Goal: Book appointment/travel/reservation

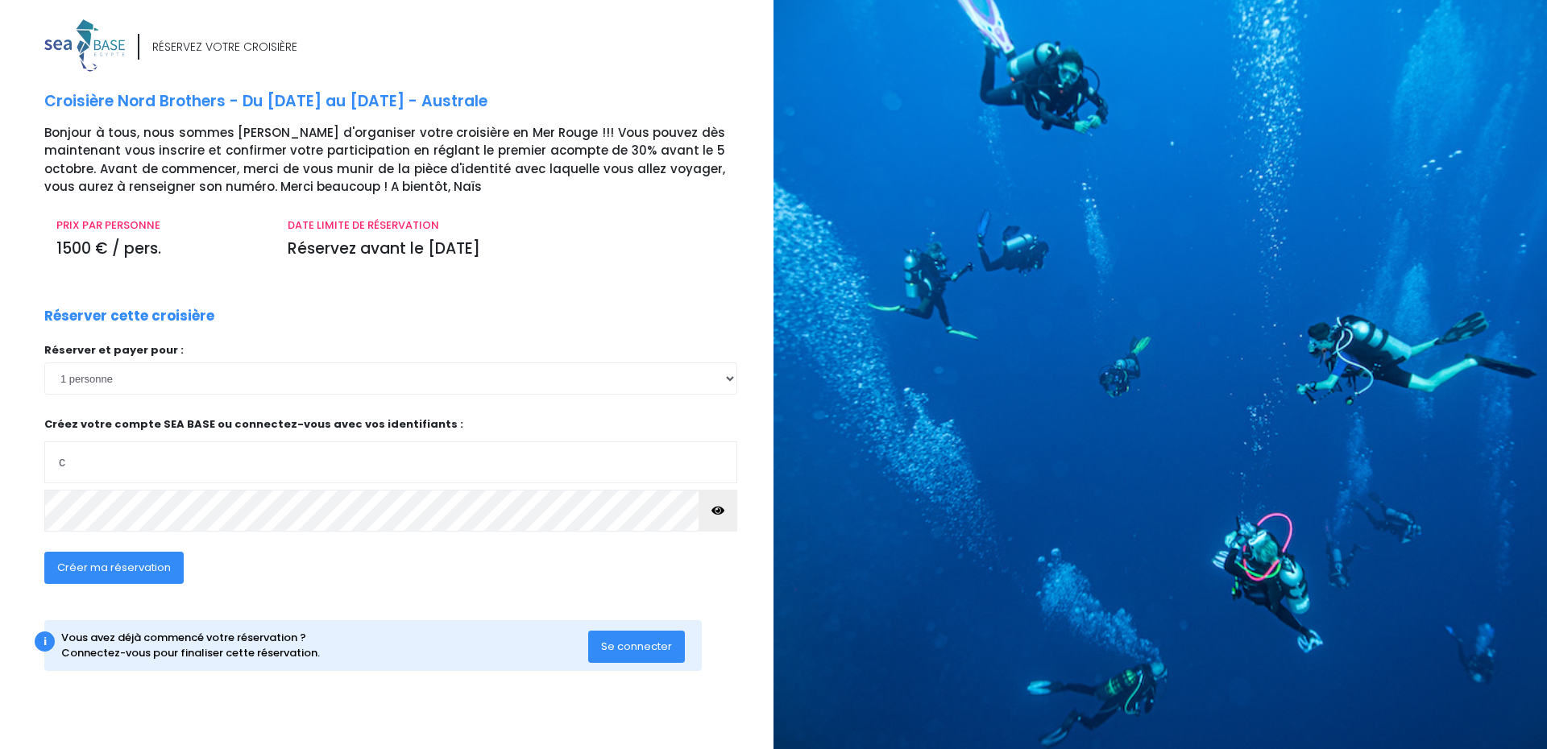
type input "c.dussart.avocat@live.com"
click at [144, 574] on span "Créer ma réservation" at bounding box center [114, 567] width 114 height 15
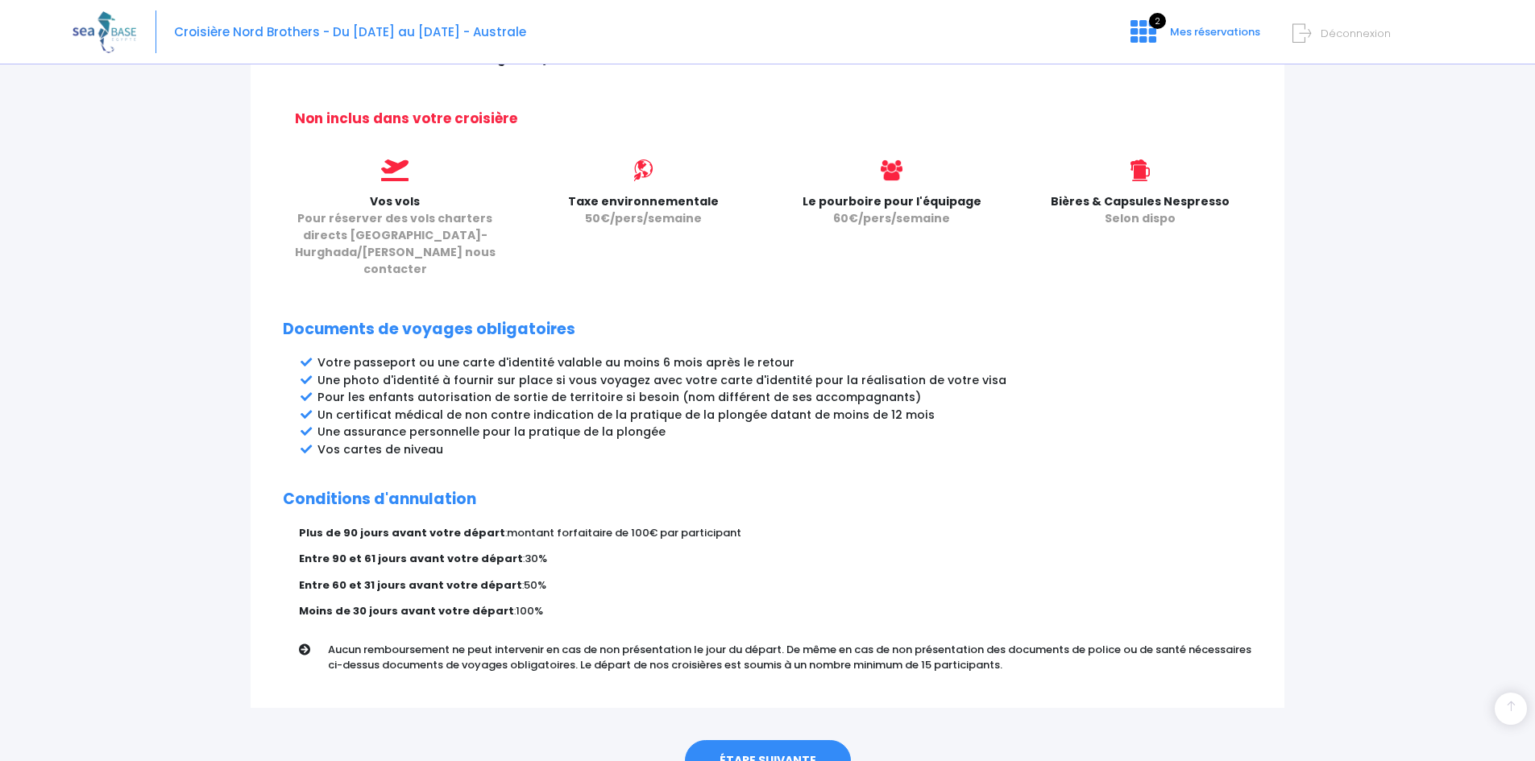
scroll to position [695, 0]
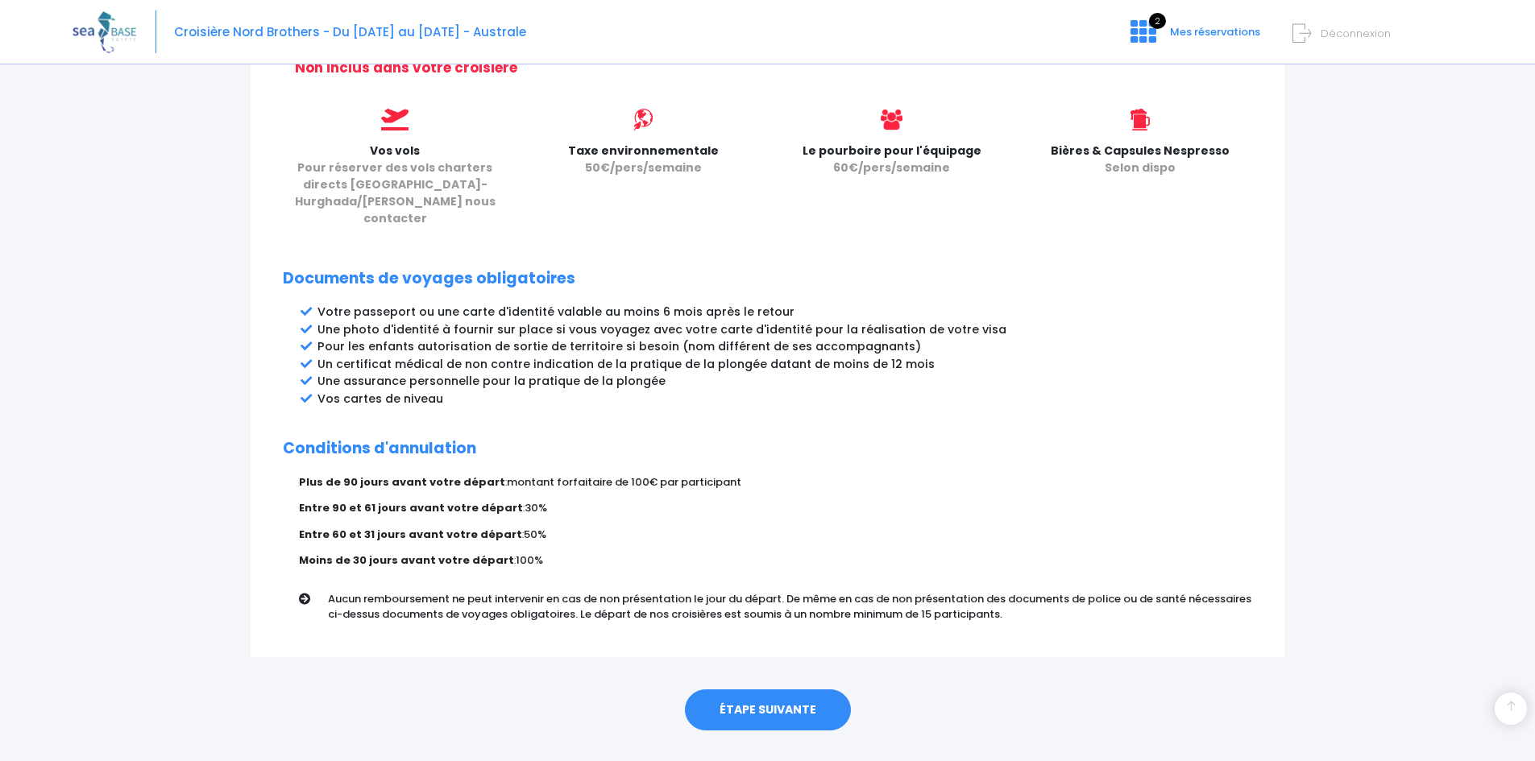
click at [734, 690] on link "ÉTAPE SUIVANTE" at bounding box center [768, 711] width 166 height 42
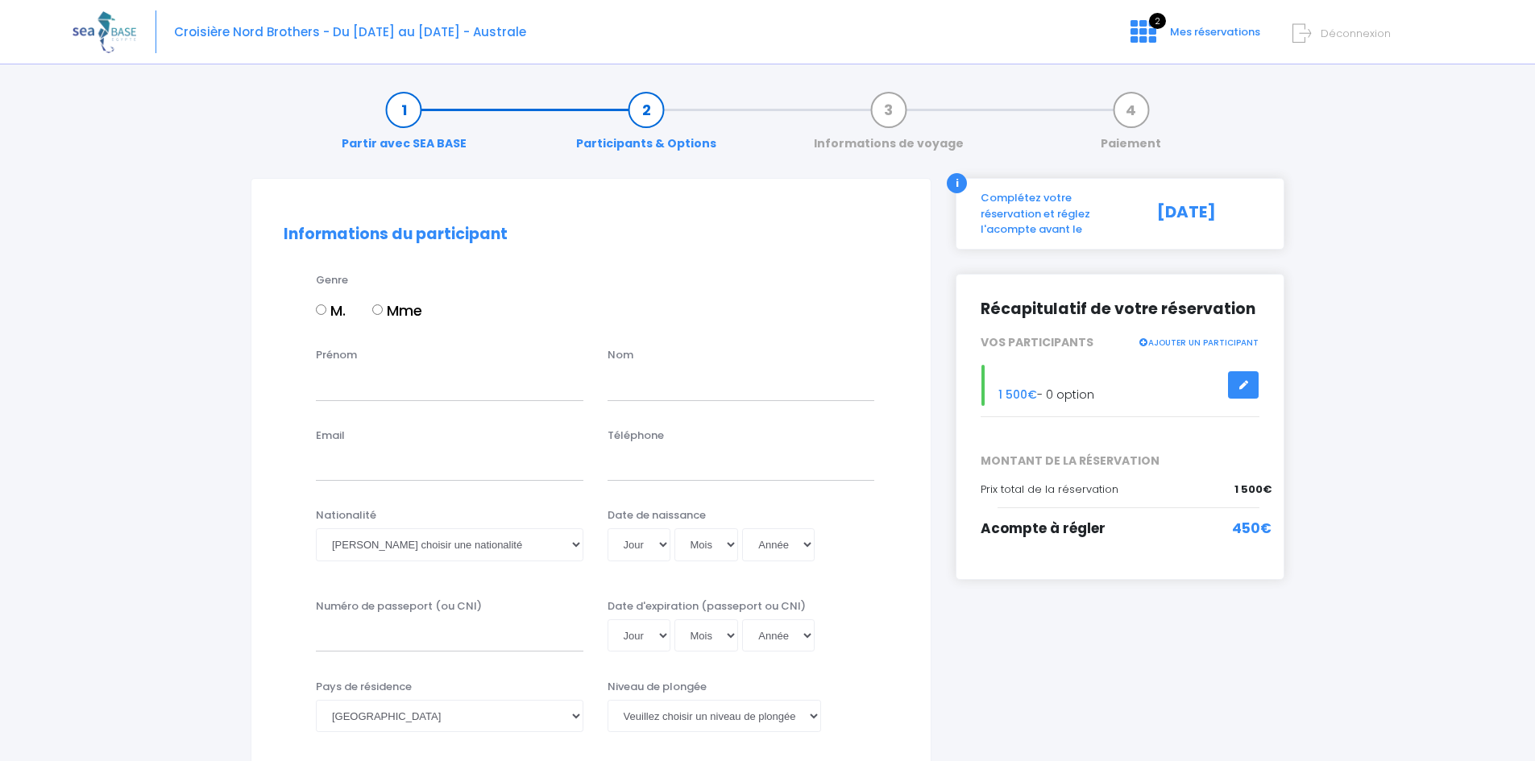
click at [382, 309] on input "Mme" at bounding box center [377, 310] width 10 height 10
radio input "true"
click at [384, 396] on input "Prénom" at bounding box center [449, 384] width 267 height 32
type input "Céline"
click at [638, 387] on input "text" at bounding box center [740, 384] width 267 height 32
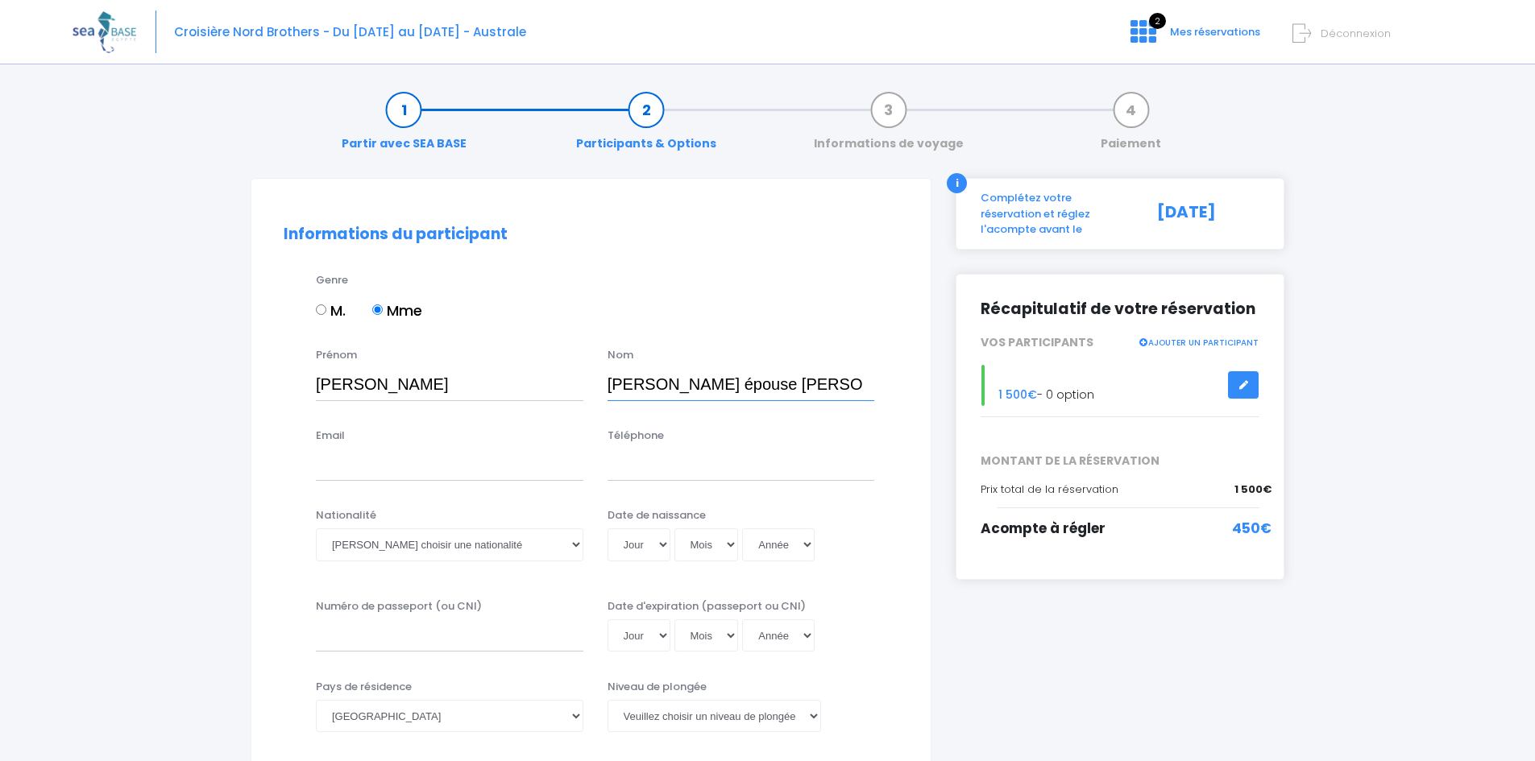
type input "[PERSON_NAME] épouse [PERSON_NAME]"
click at [407, 473] on input "Email" at bounding box center [449, 465] width 267 height 32
type input "[PERSON_NAME][EMAIL_ADDRESS][DOMAIN_NAME]"
click at [680, 456] on input "Téléphone" at bounding box center [740, 465] width 267 height 32
type input "0622895065"
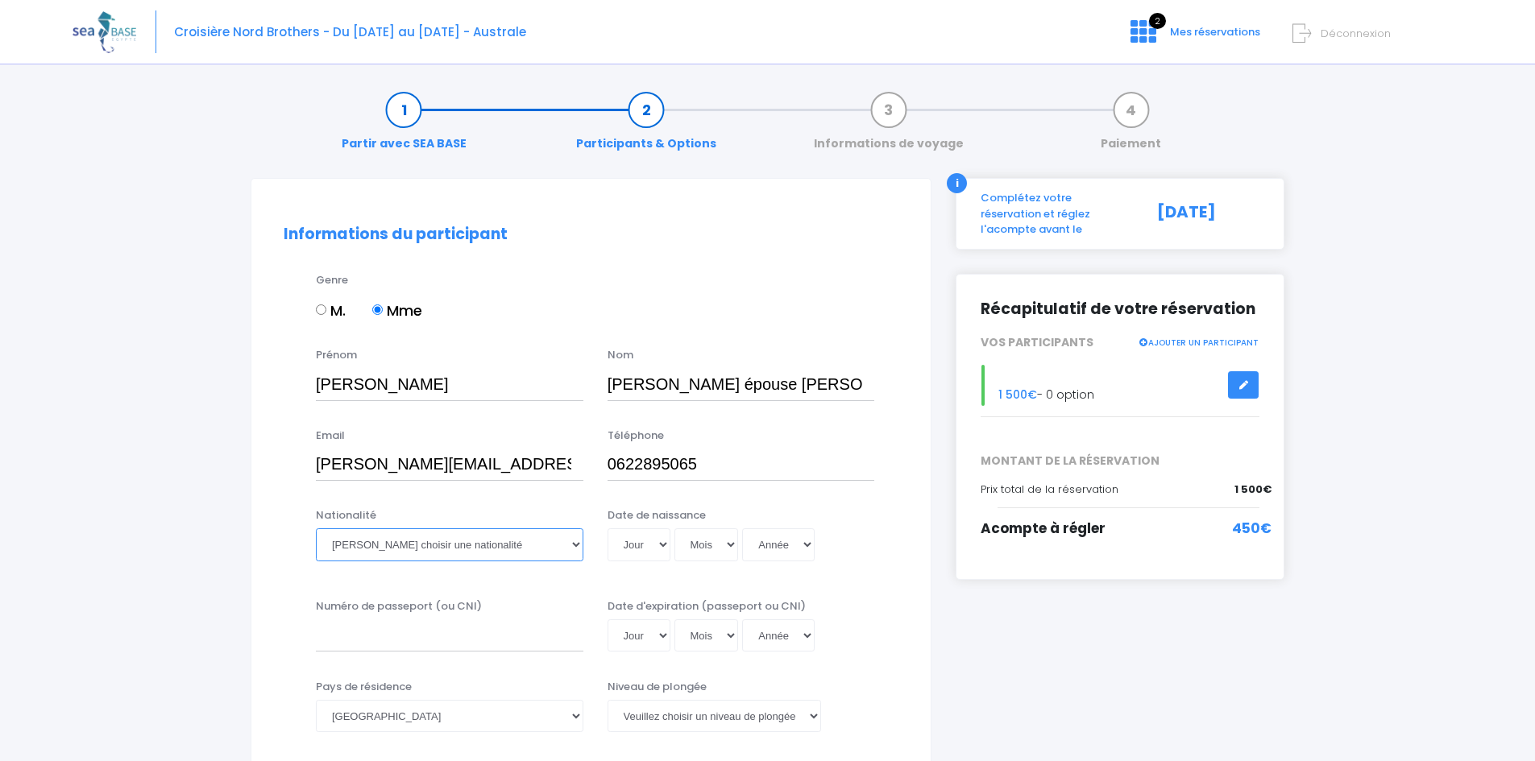
drag, startPoint x: 578, startPoint y: 547, endPoint x: 562, endPoint y: 549, distance: 16.3
click at [578, 547] on select "Veuillez choisir une nationalité [DEMOGRAPHIC_DATA] Algerienne Allemande [GEOGR…" at bounding box center [449, 545] width 267 height 32
select select "Française"
click at [316, 529] on select "Veuillez choisir une nationalité [DEMOGRAPHIC_DATA] Algerienne Allemande [GEOGR…" at bounding box center [449, 545] width 267 height 32
click at [653, 537] on select "Jour 01 02 03 04 05 06 07 08 09 10 11 12 13 14 15 16 17 18 19 20 21 22 23 24 25…" at bounding box center [638, 545] width 63 height 32
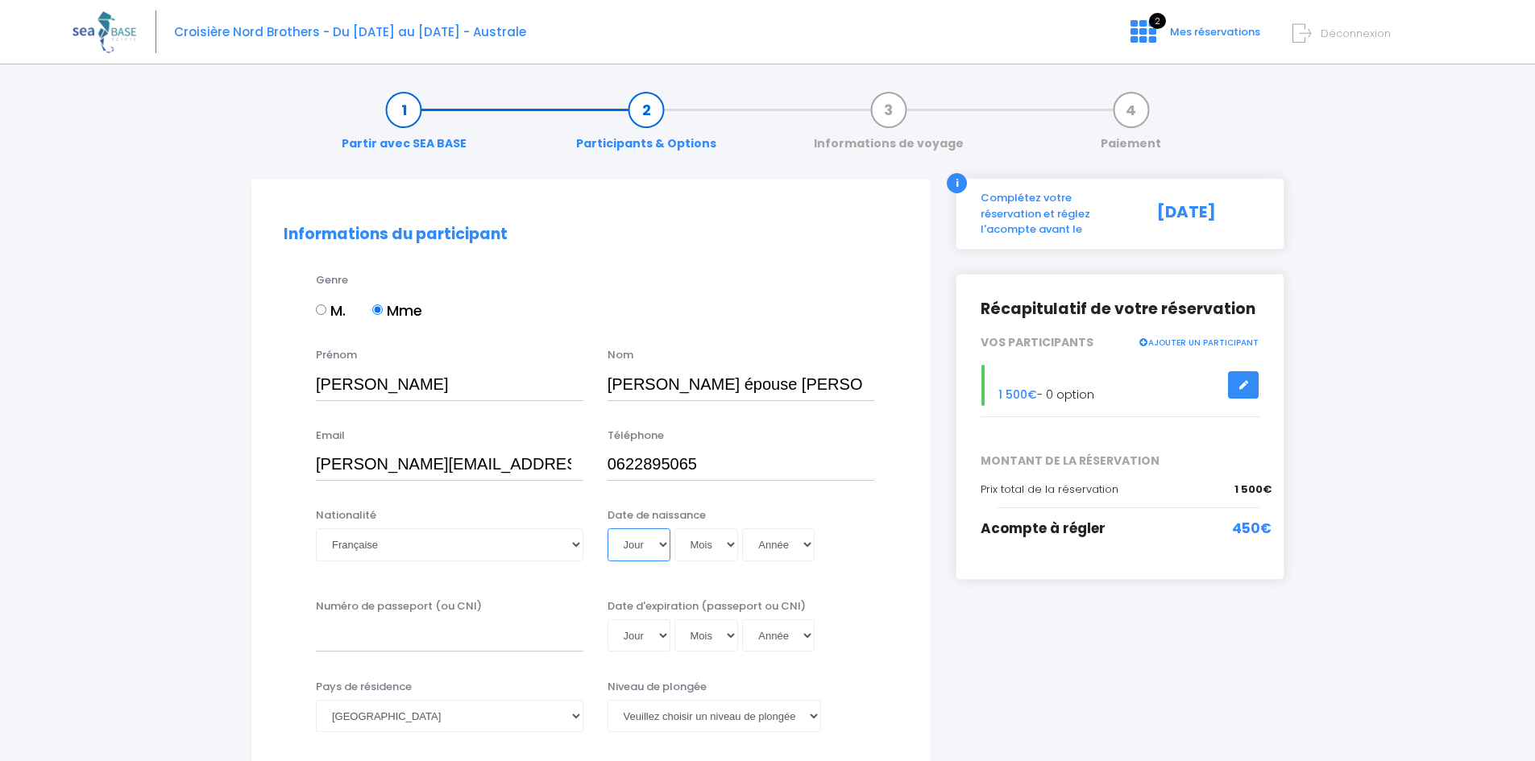
select select "24"
click at [607, 529] on select "Jour 01 02 03 04 05 06 07 08 09 10 11 12 13 14 15 16 17 18 19 20 21 22 23 24 25…" at bounding box center [638, 545] width 63 height 32
click at [711, 550] on select "Mois 01 02 03 04 05 06 07 08 09 10 11 12" at bounding box center [706, 545] width 64 height 32
select select "12"
click at [674, 529] on select "Mois 01 02 03 04 05 06 07 08 09 10 11 12" at bounding box center [706, 545] width 64 height 32
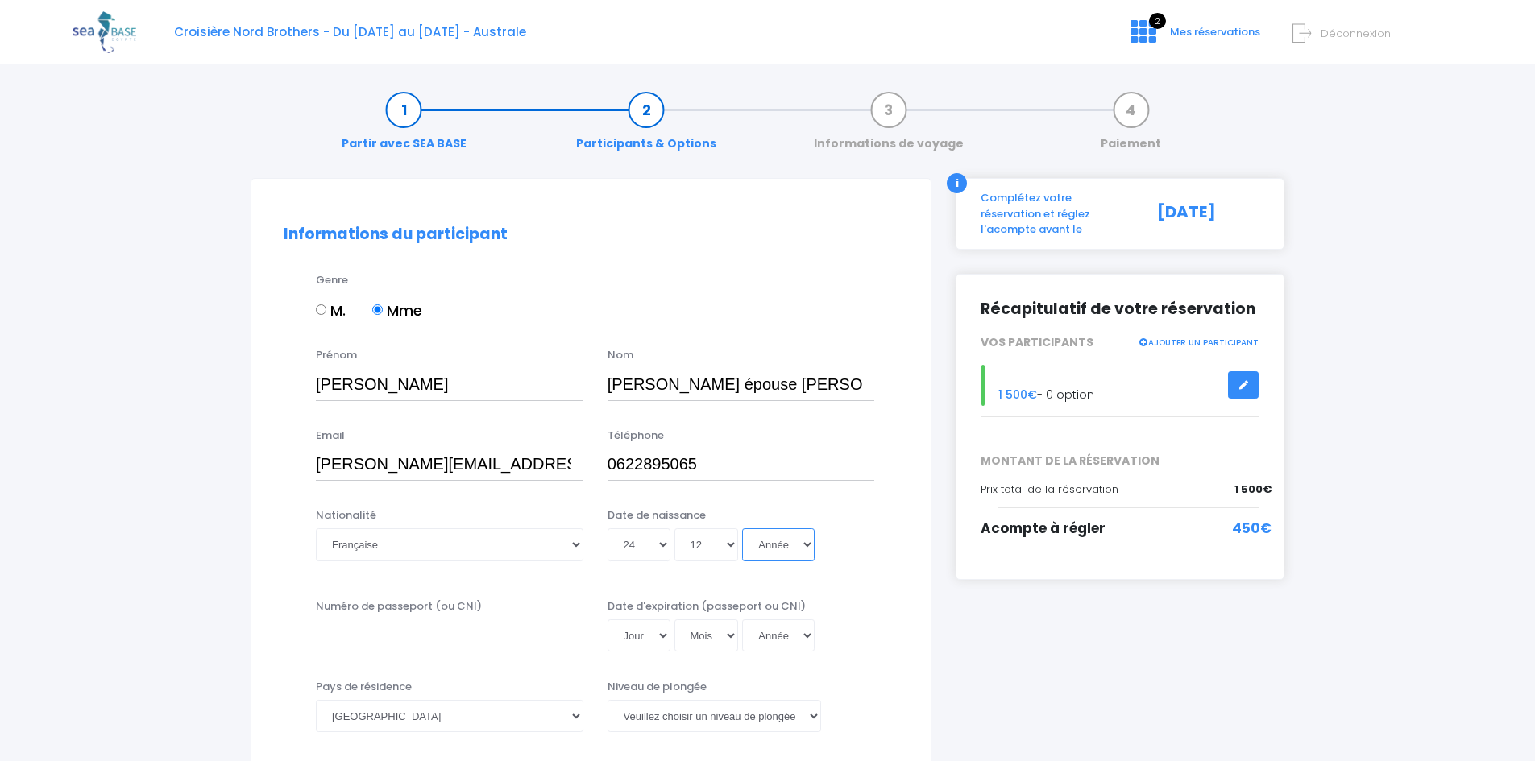
click at [759, 537] on select "Année 2045 2044 2043 2042 2041 2040 2039 2038 2037 2036 2035 2034 2033 2032 203…" at bounding box center [778, 545] width 73 height 32
select select "1978"
click at [742, 529] on select "Année 2045 2044 2043 2042 2041 2040 2039 2038 2037 2036 2035 2034 2033 2032 203…" at bounding box center [778, 545] width 73 height 32
type input "1978-12-24"
click at [420, 636] on input "Numéro de passeport (ou CNI)" at bounding box center [449, 636] width 267 height 32
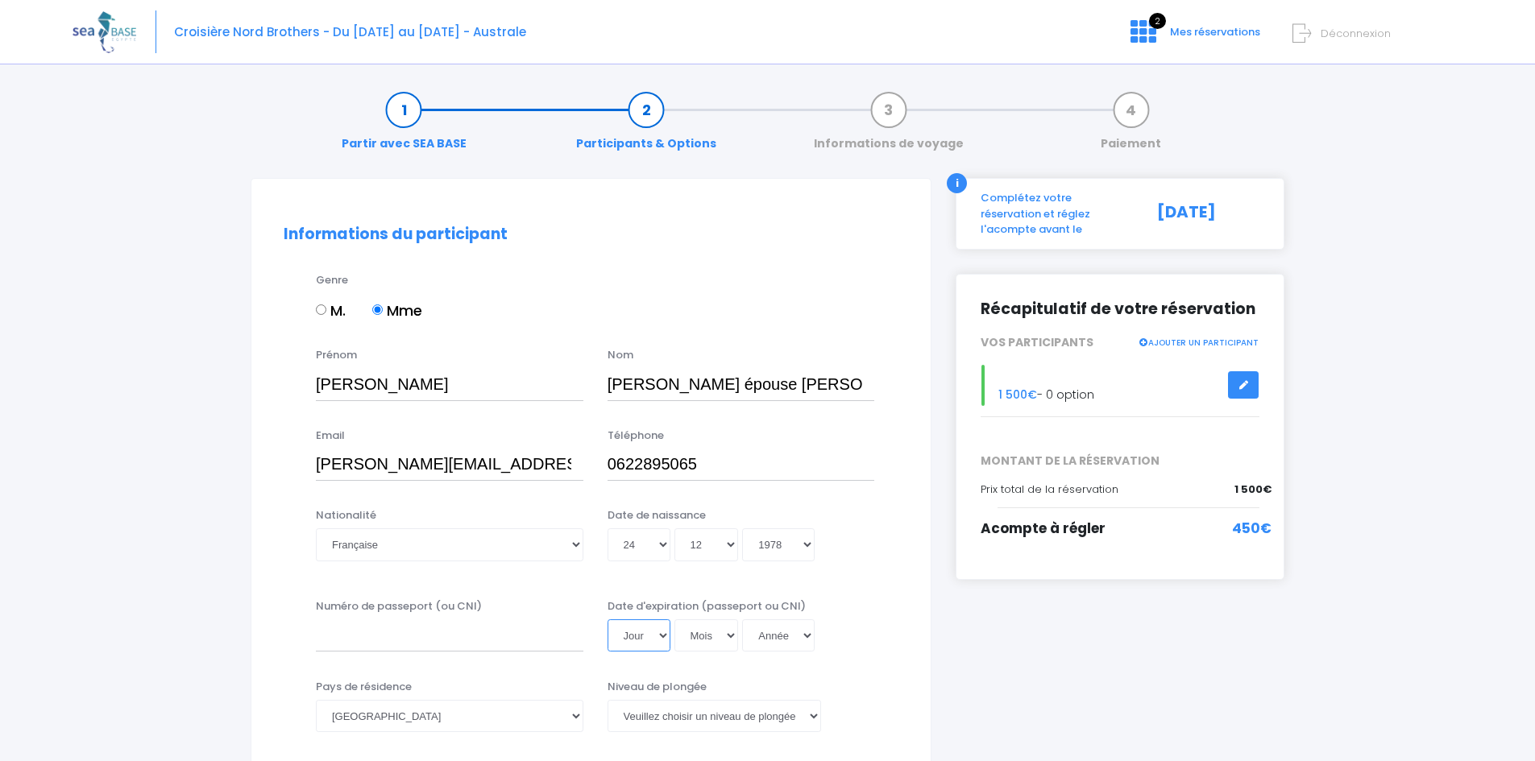
click at [639, 632] on select "Jour 01 02 03 04 05 06 07 08 09 10 11 12 13 14 15 16 17 18 19 20 21 22 23 24 25…" at bounding box center [638, 636] width 63 height 32
select select "17"
click at [607, 620] on select "Jour 01 02 03 04 05 06 07 08 09 10 11 12 13 14 15 16 17 18 19 20 21 22 23 24 25…" at bounding box center [638, 636] width 63 height 32
click at [699, 636] on select "Mois 01 02 03 04 05 06 07 08 09 10 11 12" at bounding box center [706, 636] width 64 height 32
select select "09"
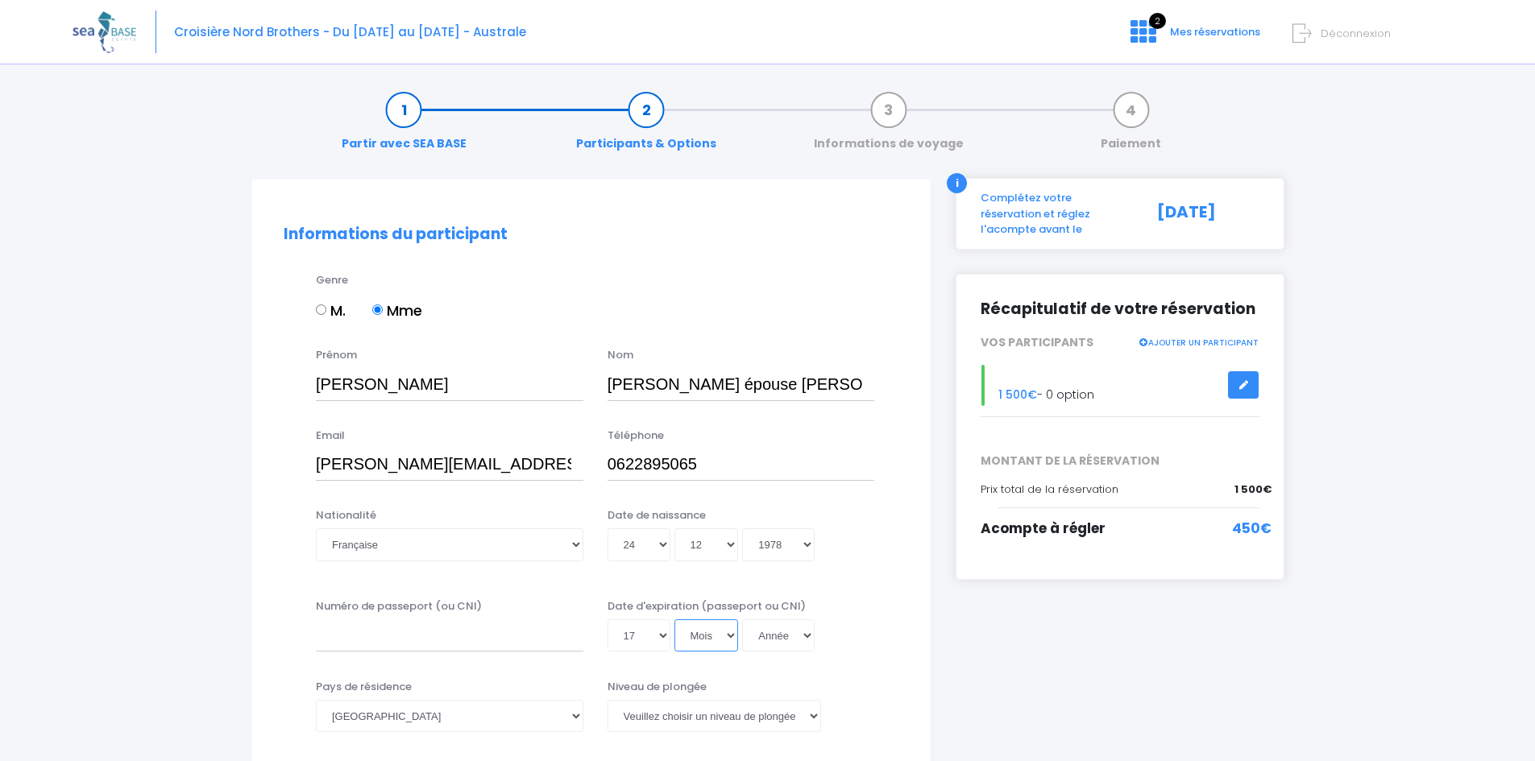
click at [674, 620] on select "Mois 01 02 03 04 05 06 07 08 09 10 11 12" at bounding box center [706, 636] width 64 height 32
click at [778, 636] on select "Année 2045 2044 2043 2042 2041 2040 2039 2038 2037 2036 2035 2034 2033 2032 203…" at bounding box center [778, 636] width 73 height 32
select select "2029"
click at [742, 620] on select "Année 2045 2044 2043 2042 2041 2040 2039 2038 2037 2036 2035 2034 2033 2032 203…" at bounding box center [778, 636] width 73 height 32
type input "2029-09-17"
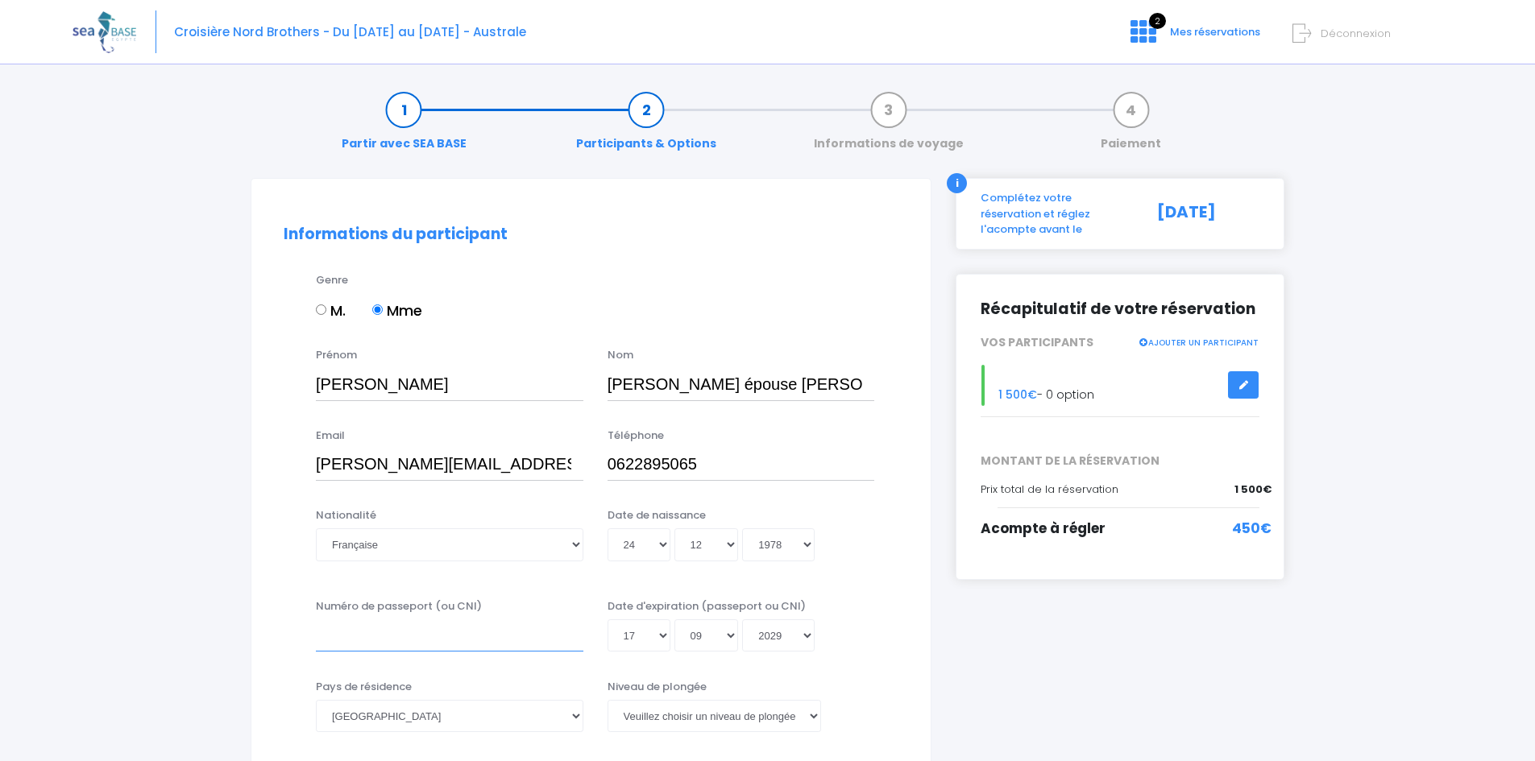
click at [356, 630] on input "Numéro de passeport (ou CNI)" at bounding box center [449, 636] width 267 height 32
type input "19EH80407"
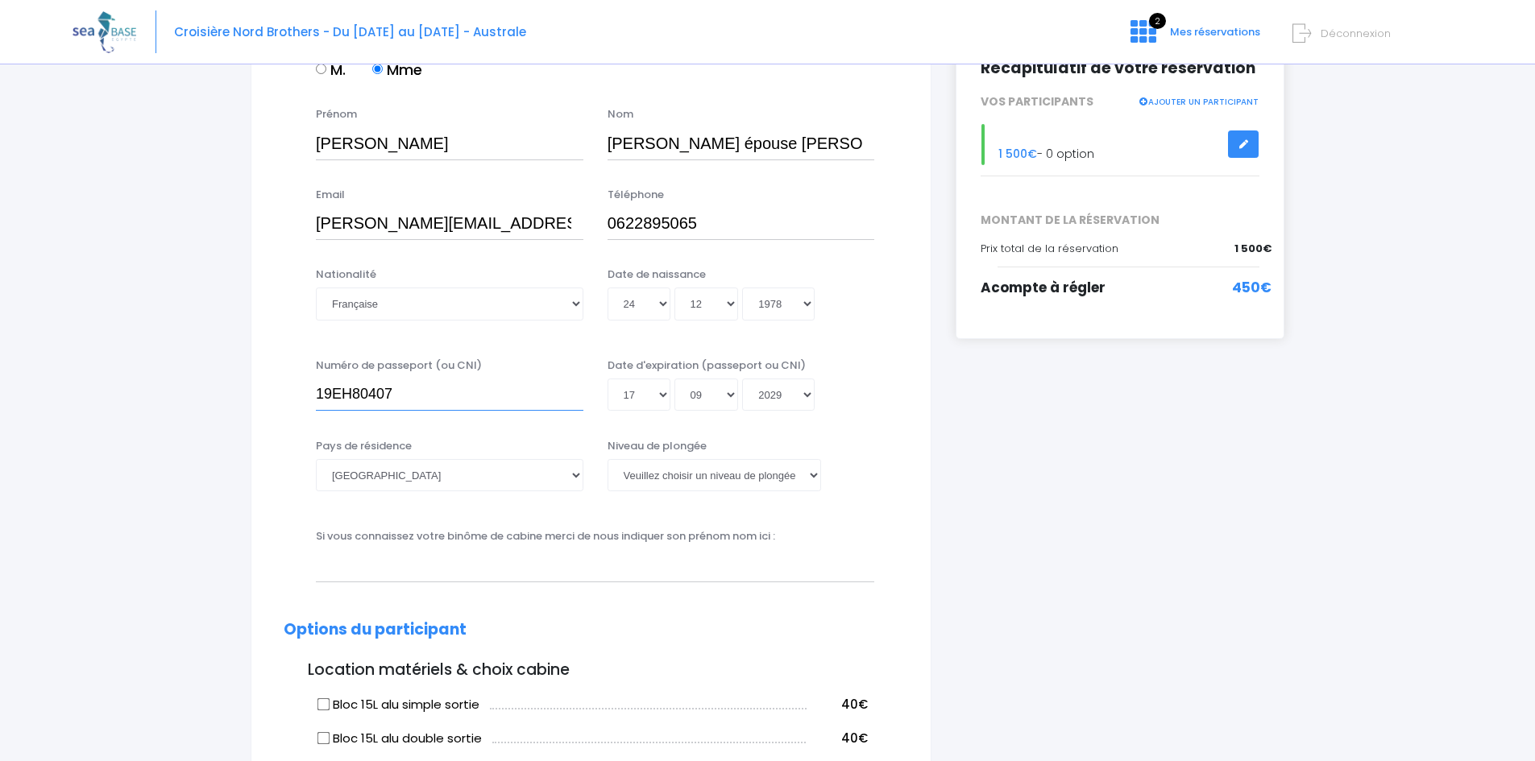
scroll to position [242, 0]
click at [812, 475] on select "Veuillez choisir un niveau de plongée Non plongeur Junior OW diver Adventure OW…" at bounding box center [714, 474] width 214 height 32
select select "N3"
click at [607, 458] on select "Veuillez choisir un niveau de plongée Non plongeur Junior OW diver Adventure OW…" at bounding box center [714, 474] width 214 height 32
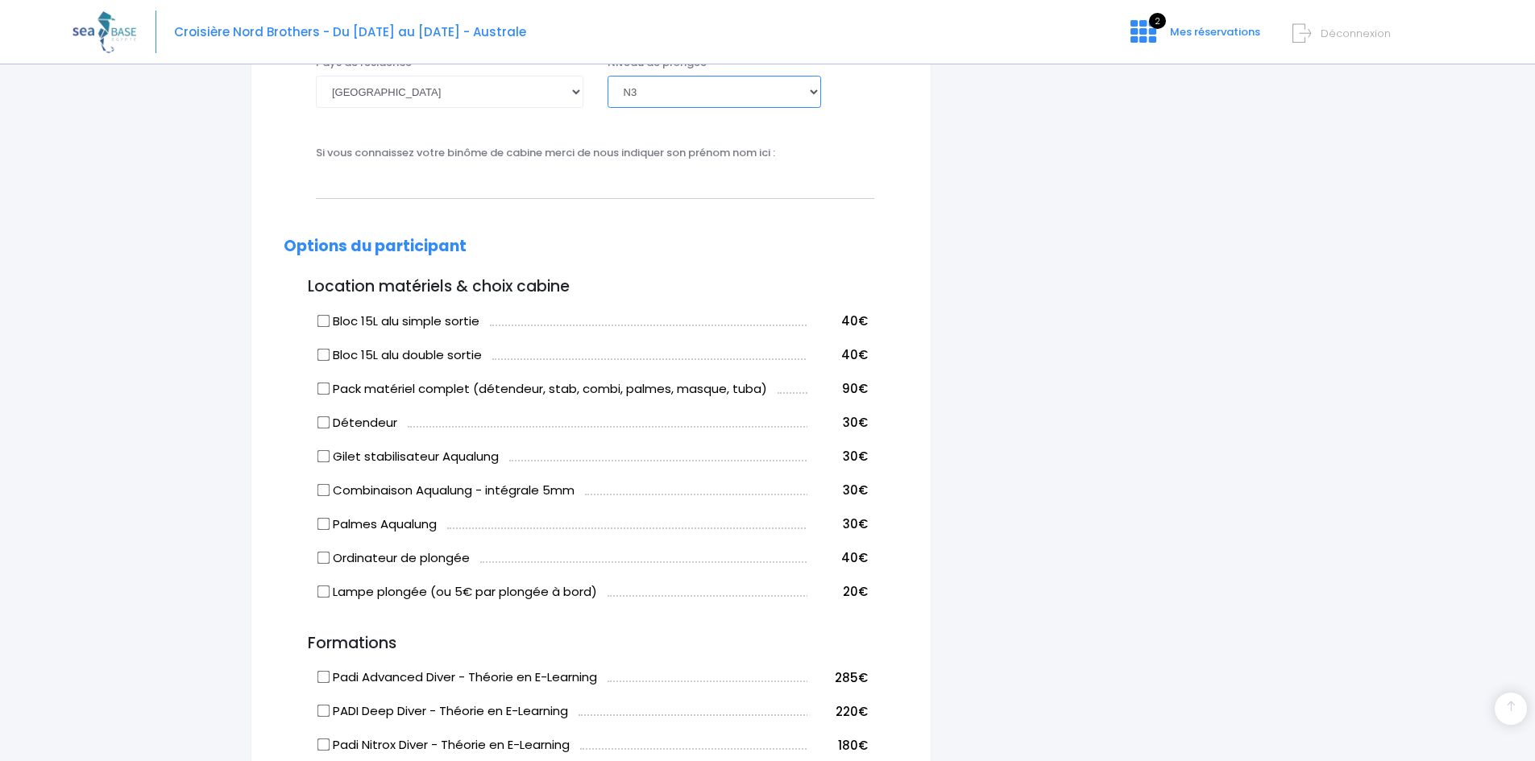
scroll to position [645, 0]
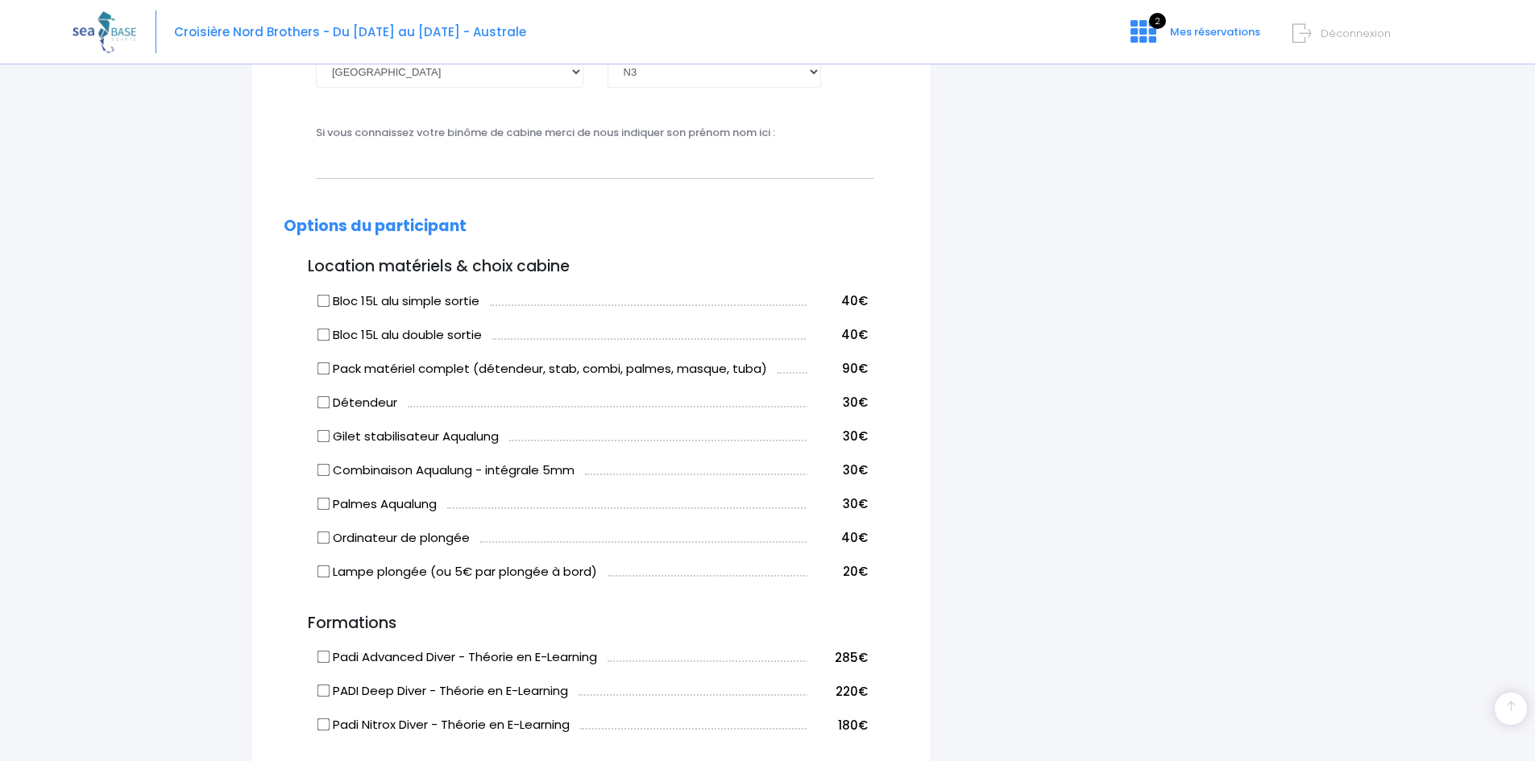
click at [325, 301] on input "Bloc 15L alu simple sortie" at bounding box center [323, 300] width 13 height 13
checkbox input "true"
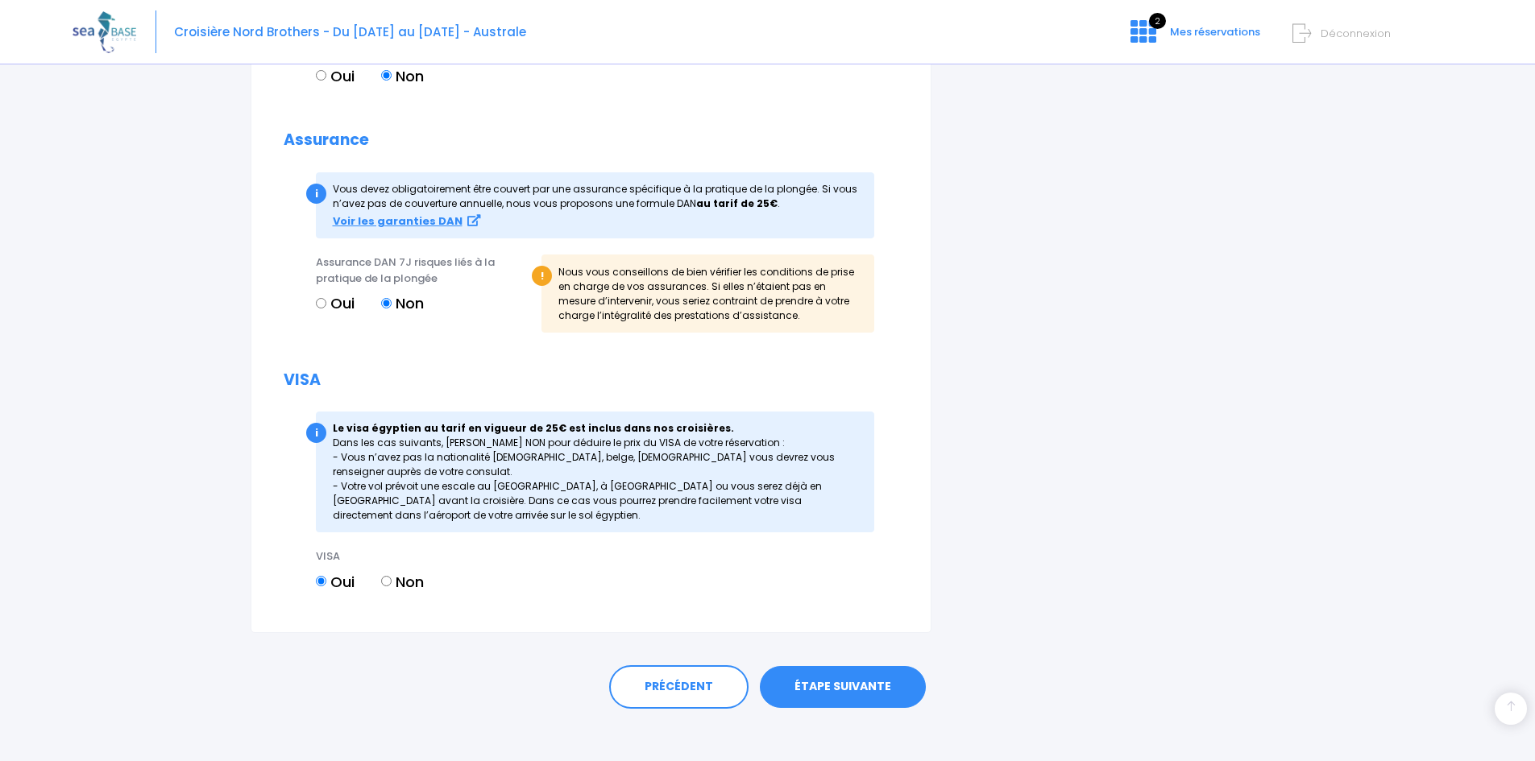
scroll to position [1501, 0]
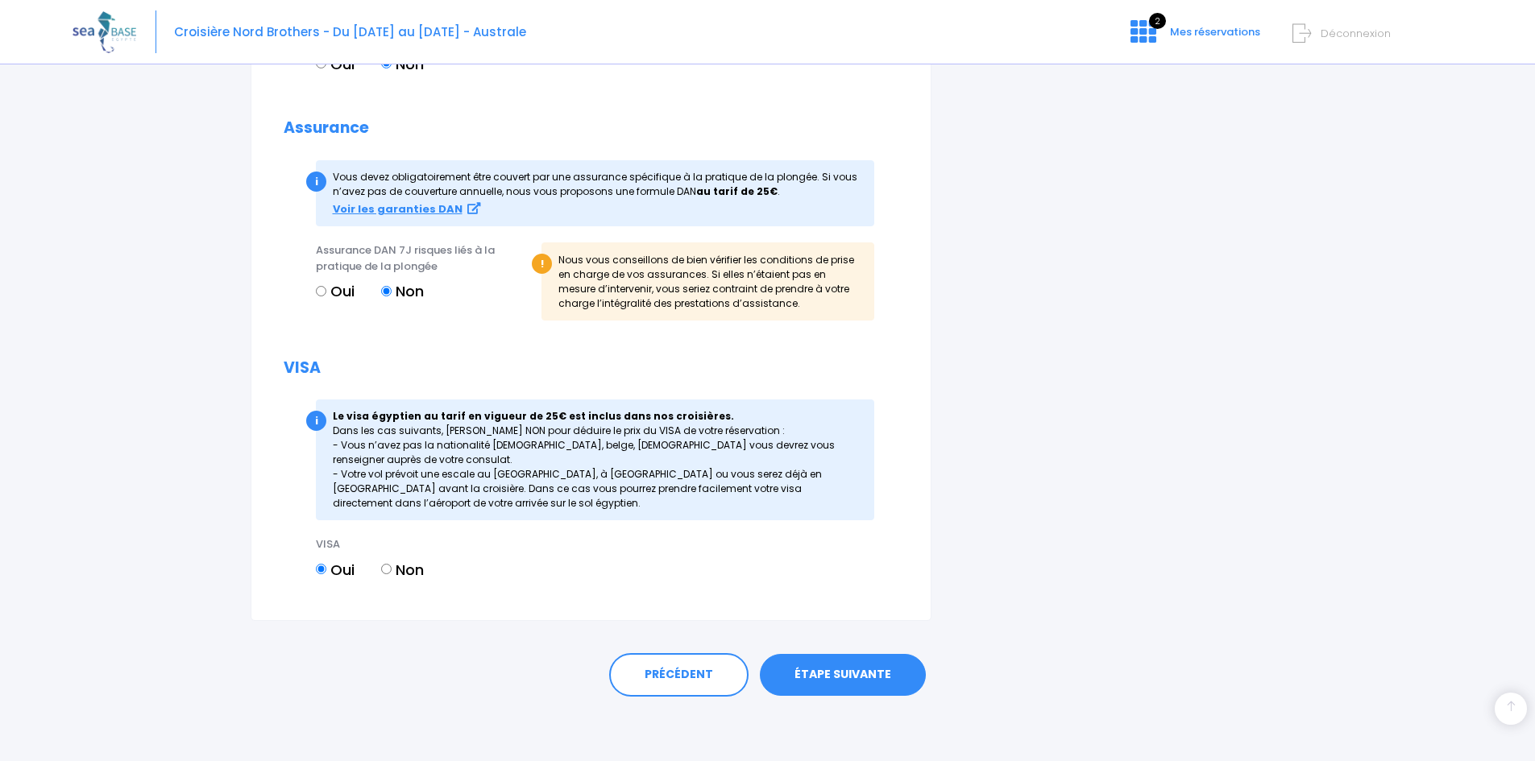
click at [851, 672] on link "ÉTAPE SUIVANTE" at bounding box center [843, 675] width 166 height 42
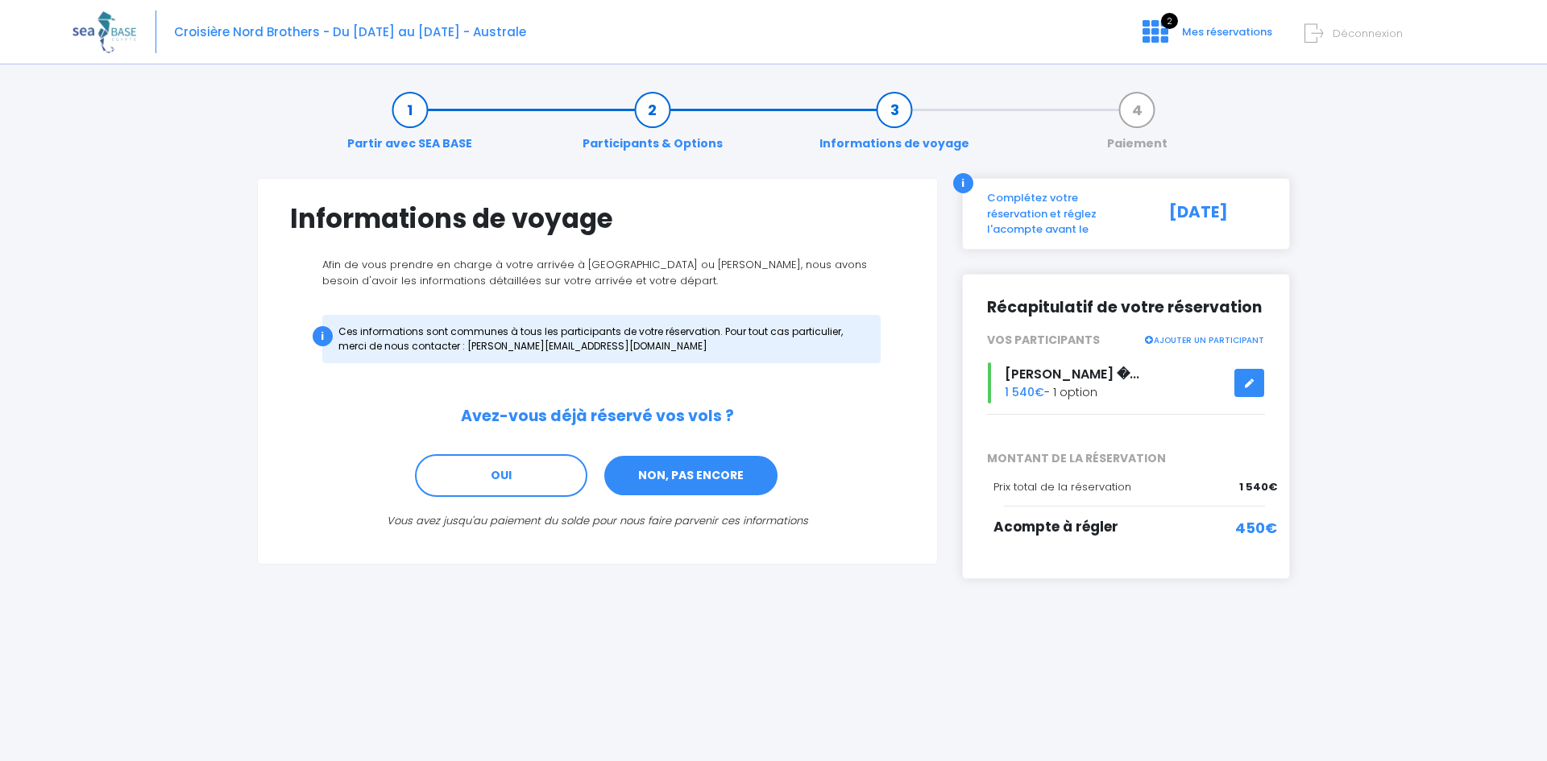
click at [694, 477] on link "NON, PAS ENCORE" at bounding box center [691, 476] width 176 height 44
click at [688, 481] on link "NON, PAS ENCORE" at bounding box center [691, 476] width 176 height 44
click at [703, 472] on link "NON, PAS ENCORE" at bounding box center [691, 476] width 176 height 44
click at [696, 478] on link "NON, PAS ENCORE" at bounding box center [691, 476] width 176 height 44
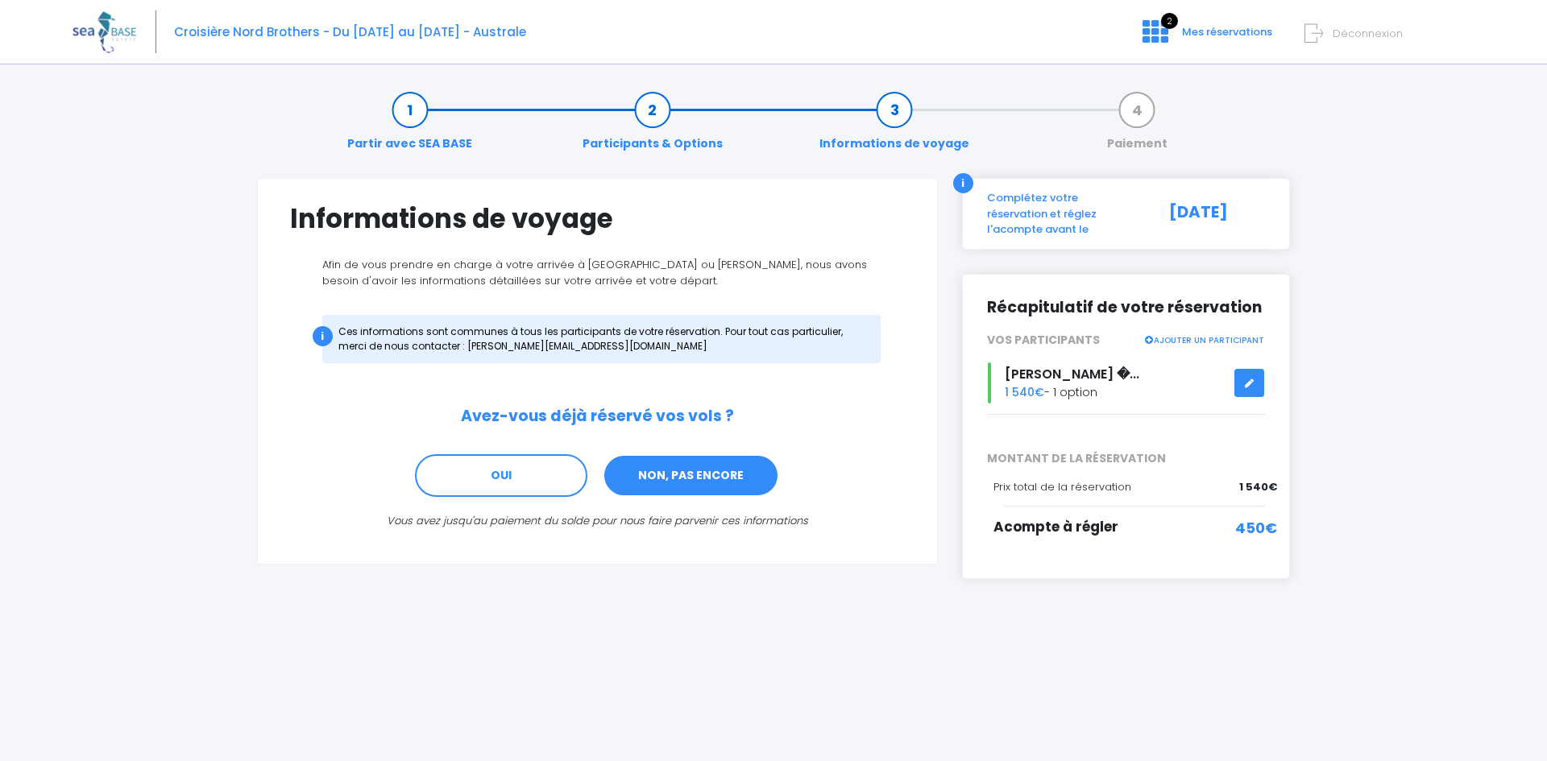
click at [696, 478] on link "NON, PAS ENCORE" at bounding box center [691, 476] width 176 height 44
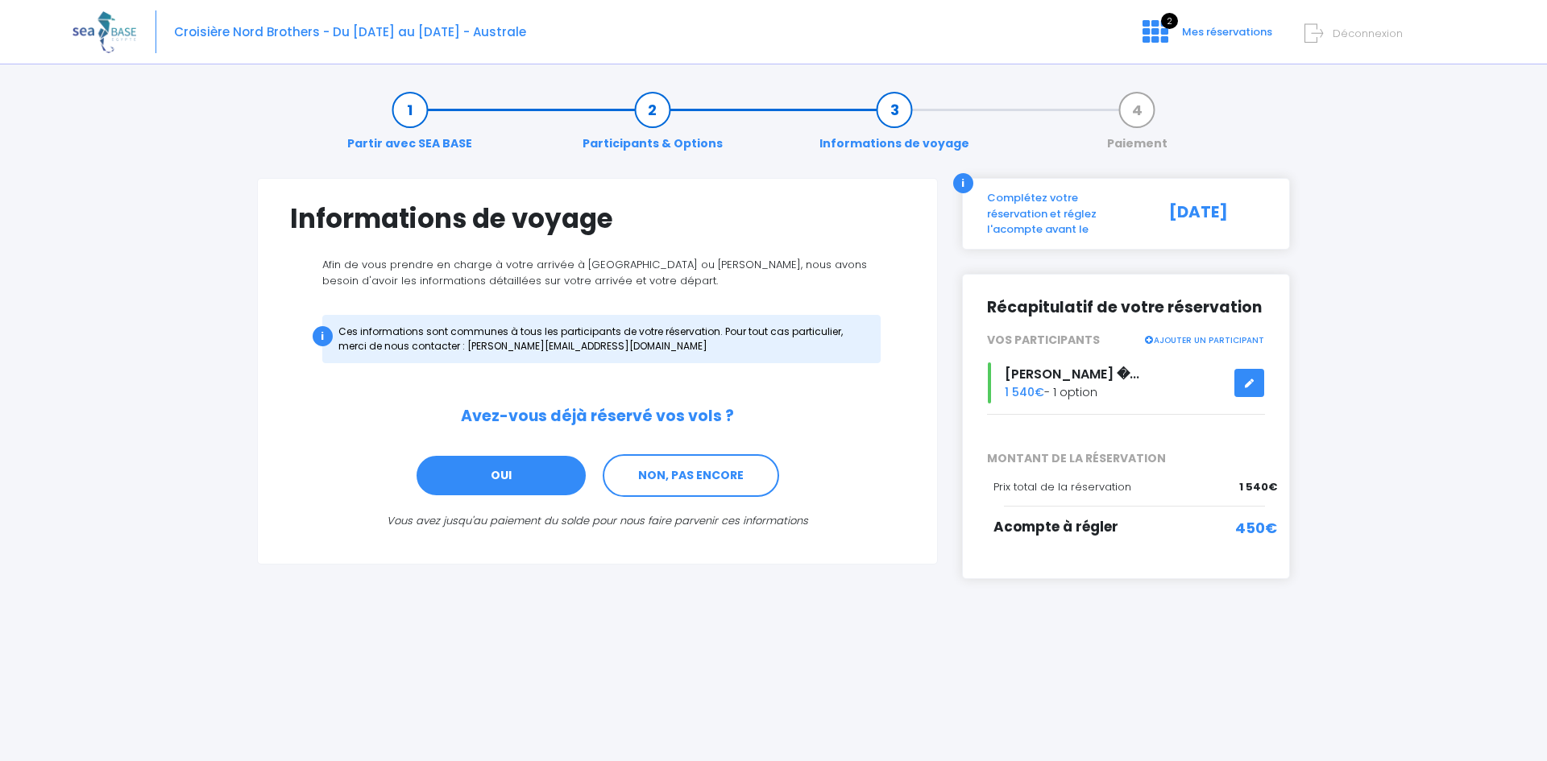
click at [509, 480] on link "OUI" at bounding box center [501, 476] width 172 height 44
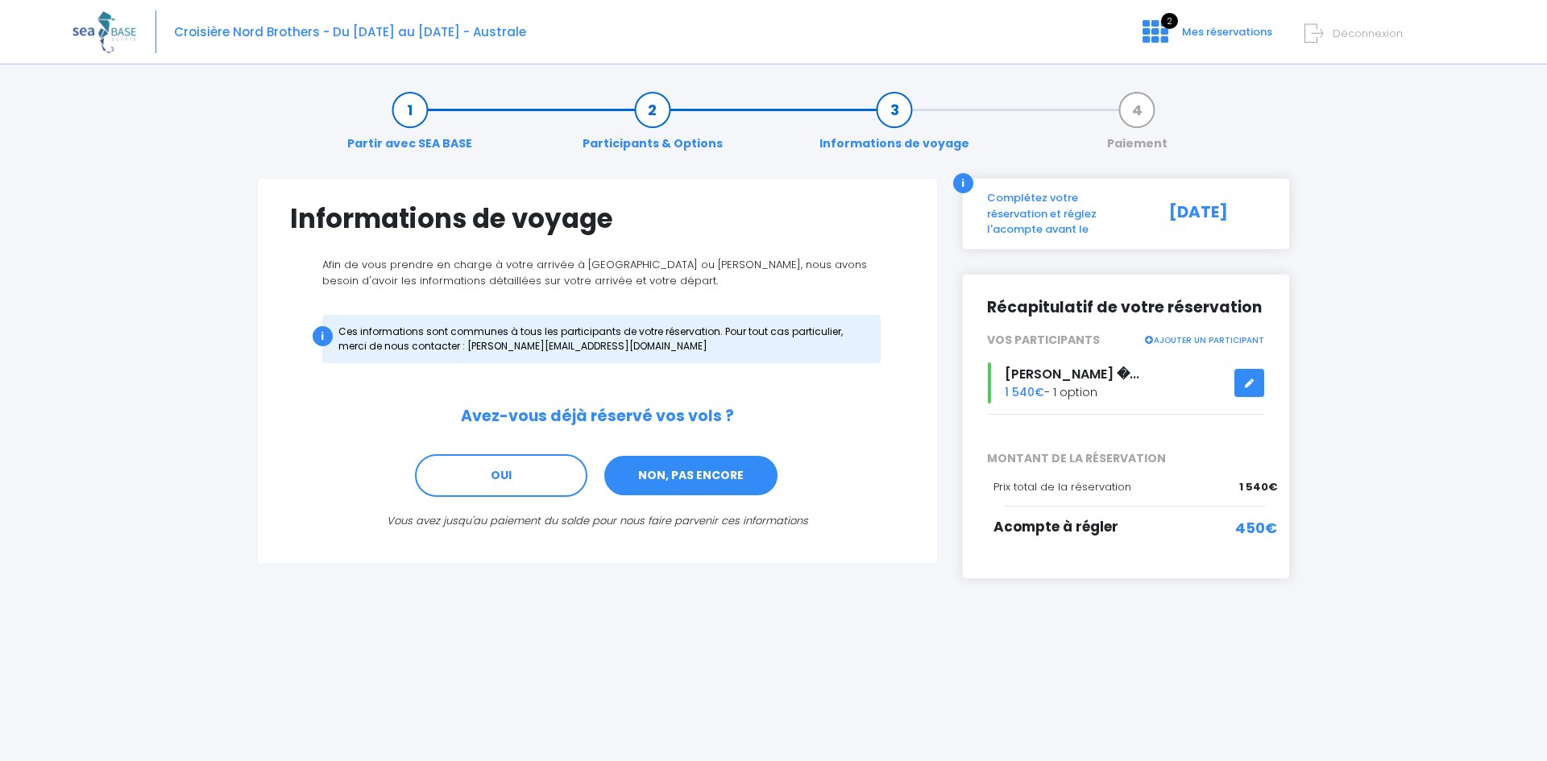
click at [668, 488] on link "NON, PAS ENCORE" at bounding box center [691, 476] width 176 height 44
click at [729, 484] on link "NON, PAS ENCORE" at bounding box center [691, 476] width 176 height 44
click at [692, 481] on link "NON, PAS ENCORE" at bounding box center [691, 476] width 176 height 44
click at [1099, 517] on span "Acompte à régler" at bounding box center [1055, 526] width 125 height 19
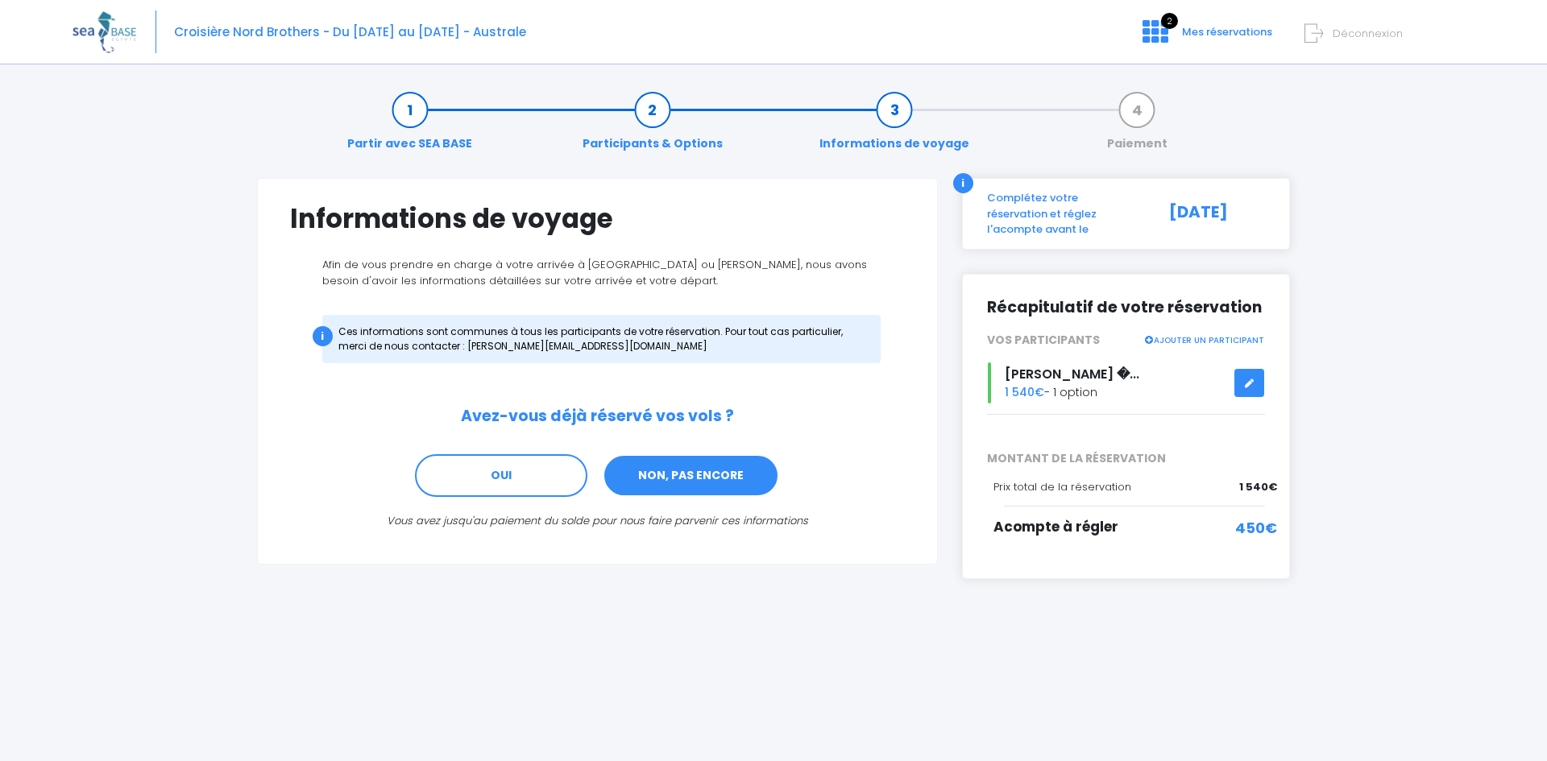
click at [672, 488] on link "NON, PAS ENCORE" at bounding box center [691, 476] width 176 height 44
click at [1246, 383] on icon at bounding box center [1249, 383] width 11 height 0
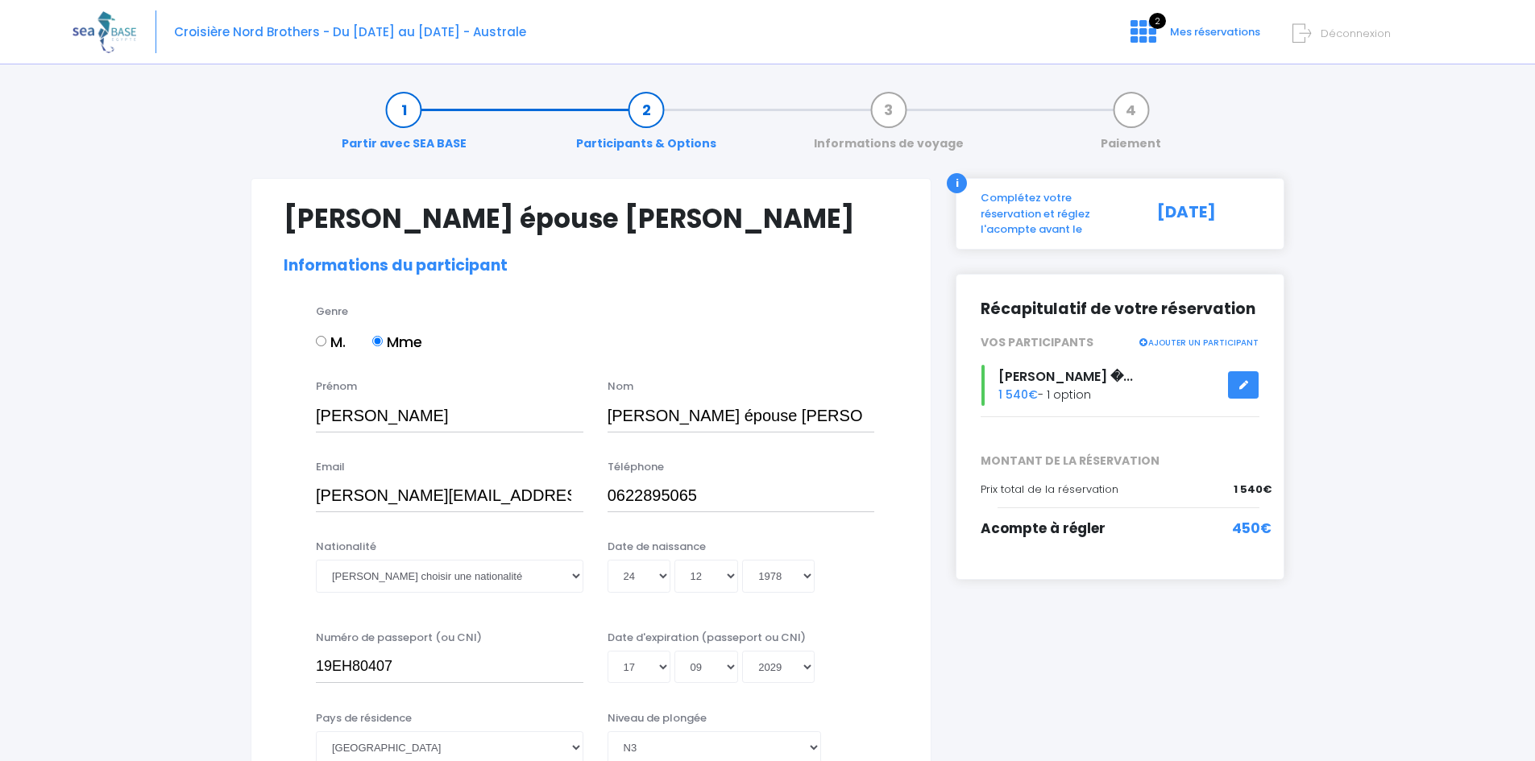
select select "N3"
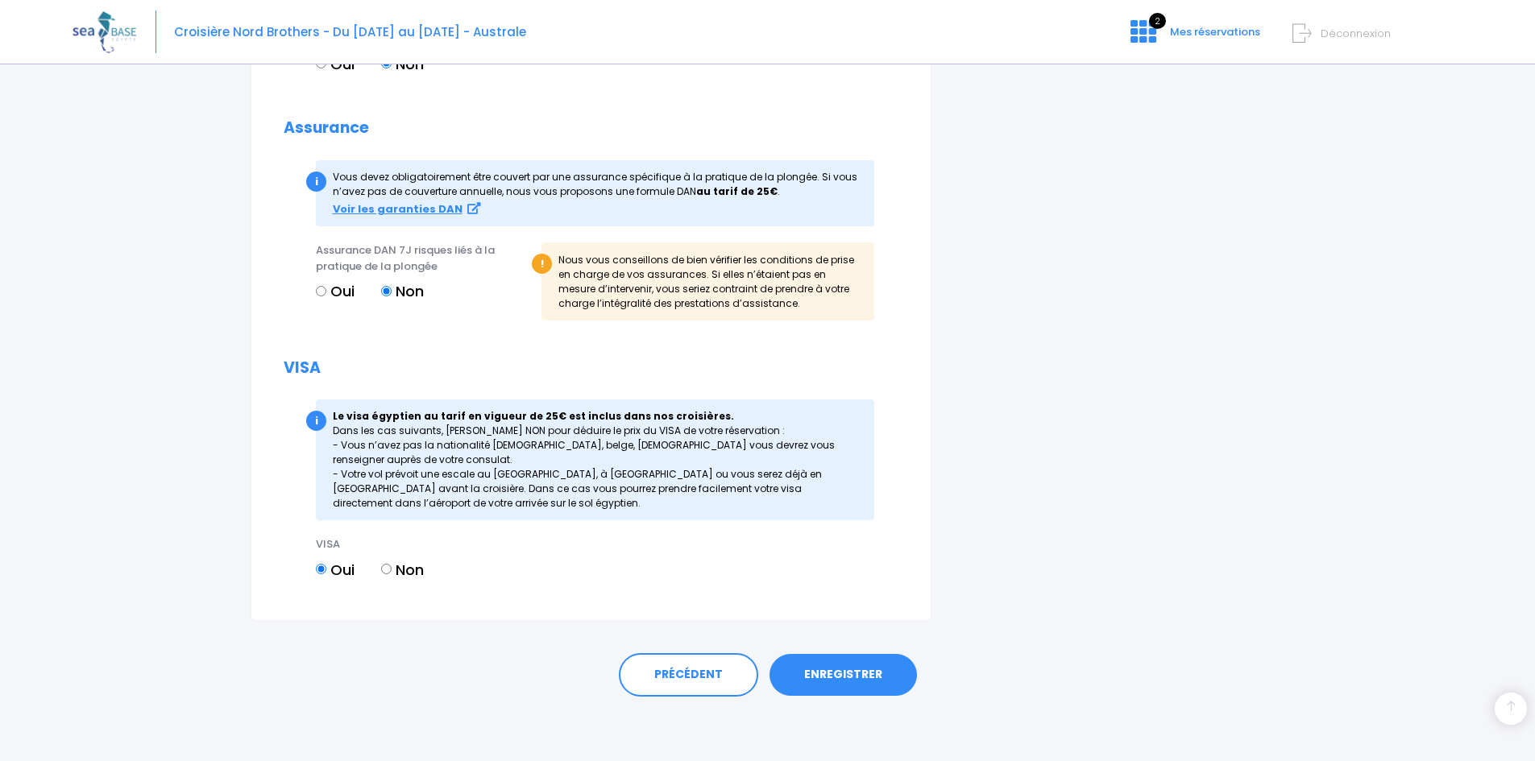
click at [851, 662] on link "ENREGISTRER" at bounding box center [842, 675] width 147 height 42
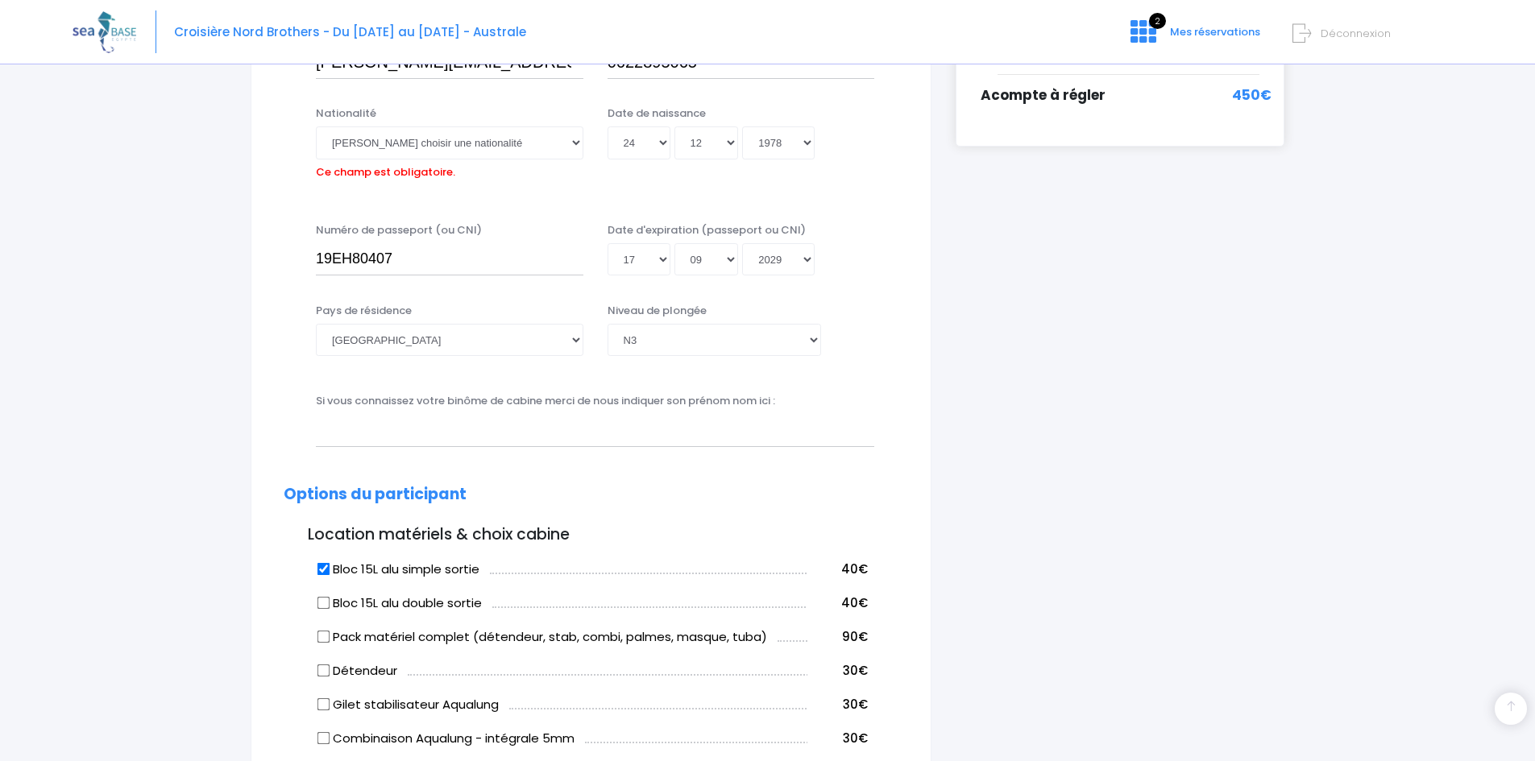
scroll to position [399, 0]
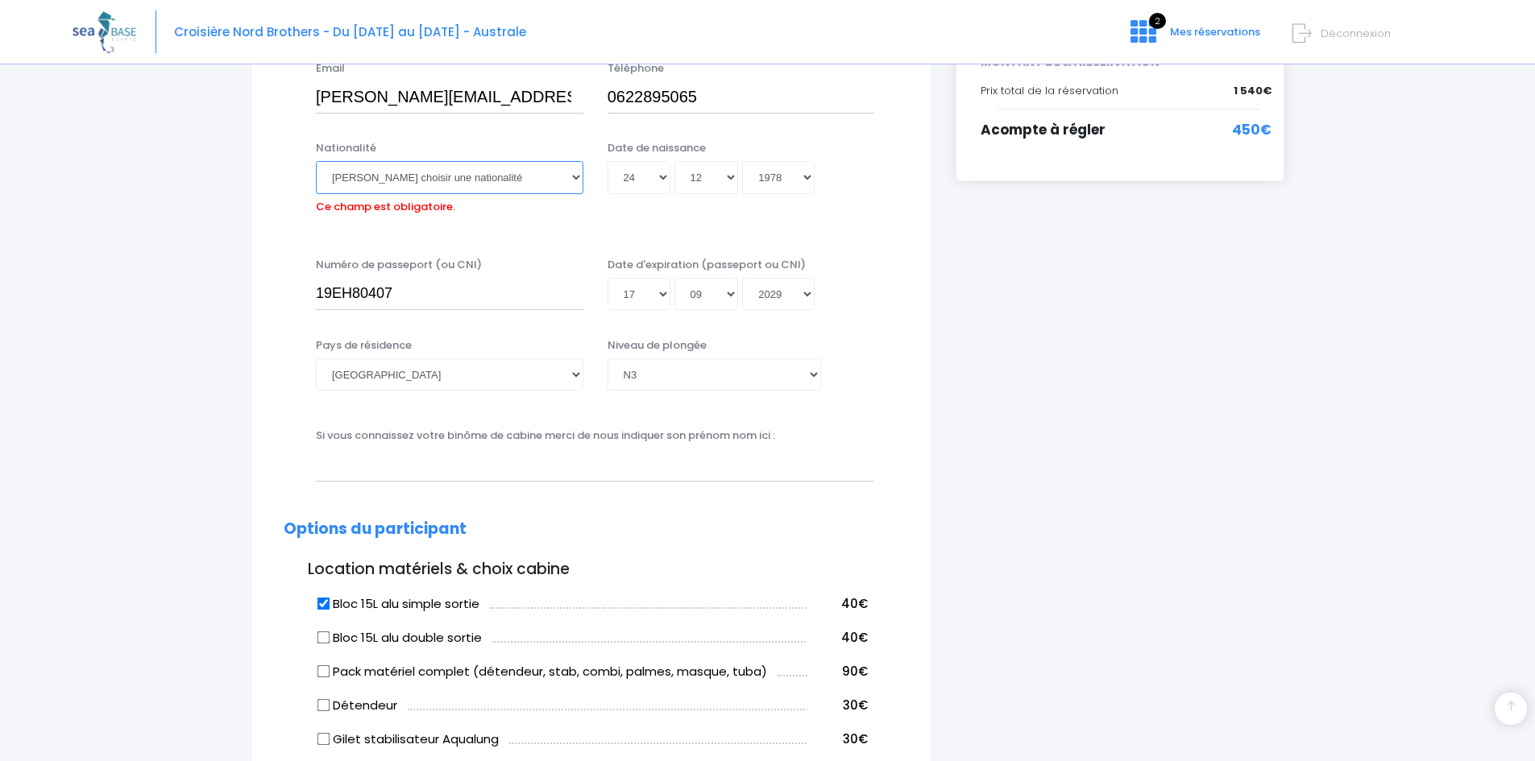
click at [572, 180] on select "Veuillez choisir une nationalité [DEMOGRAPHIC_DATA] Algerienne Allemande [GEOGR…" at bounding box center [449, 177] width 267 height 32
select select "Française"
click at [316, 161] on select "Veuillez choisir une nationalité [DEMOGRAPHIC_DATA] Algerienne Allemande [GEOGR…" at bounding box center [449, 177] width 267 height 32
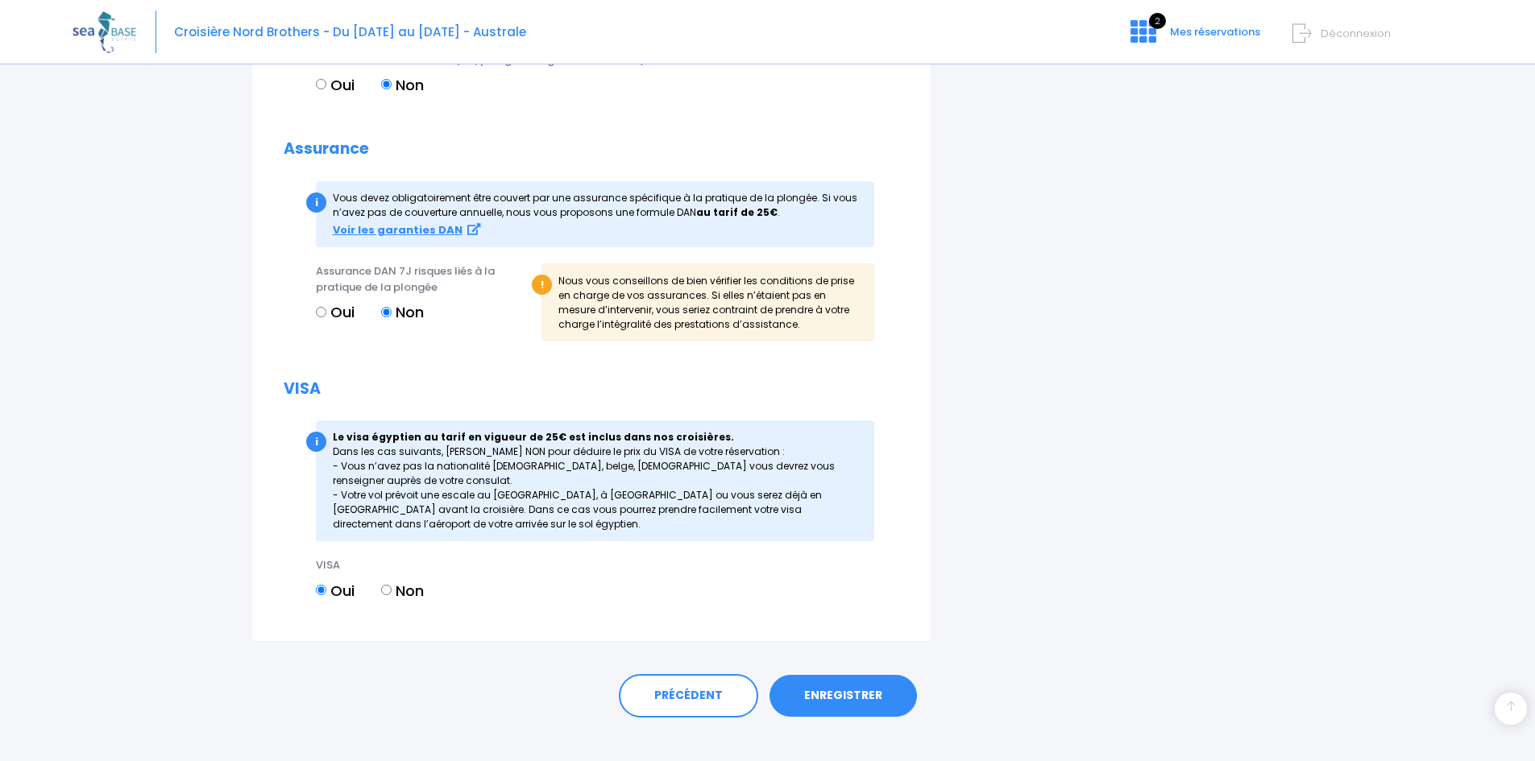
scroll to position [1532, 0]
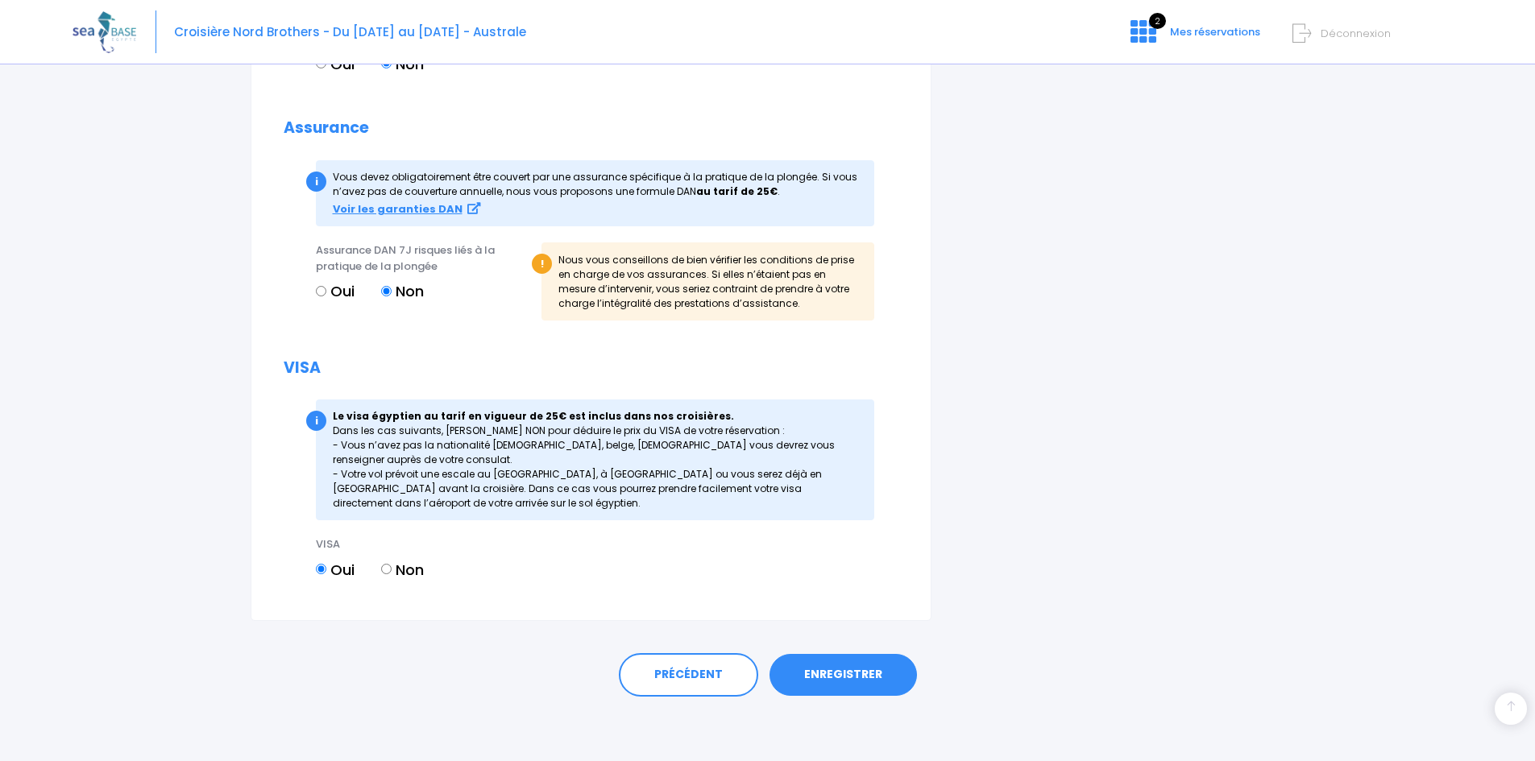
click at [854, 686] on link "ENREGISTRER" at bounding box center [842, 675] width 147 height 42
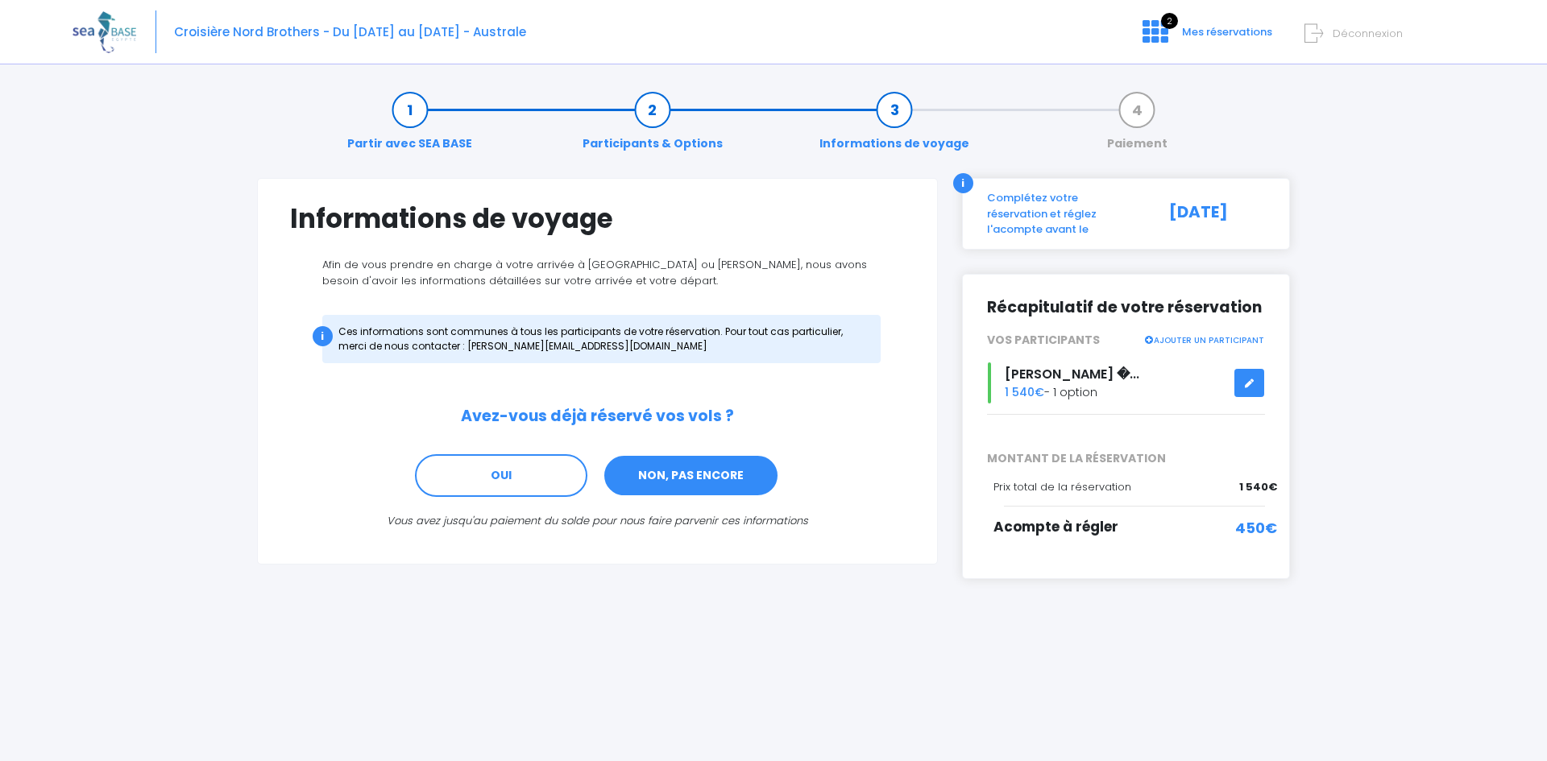
click at [682, 489] on link "NON, PAS ENCORE" at bounding box center [691, 476] width 176 height 44
click at [698, 472] on link "NON, PAS ENCORE" at bounding box center [691, 476] width 176 height 44
click at [1147, 114] on link "Paiement" at bounding box center [1137, 127] width 77 height 51
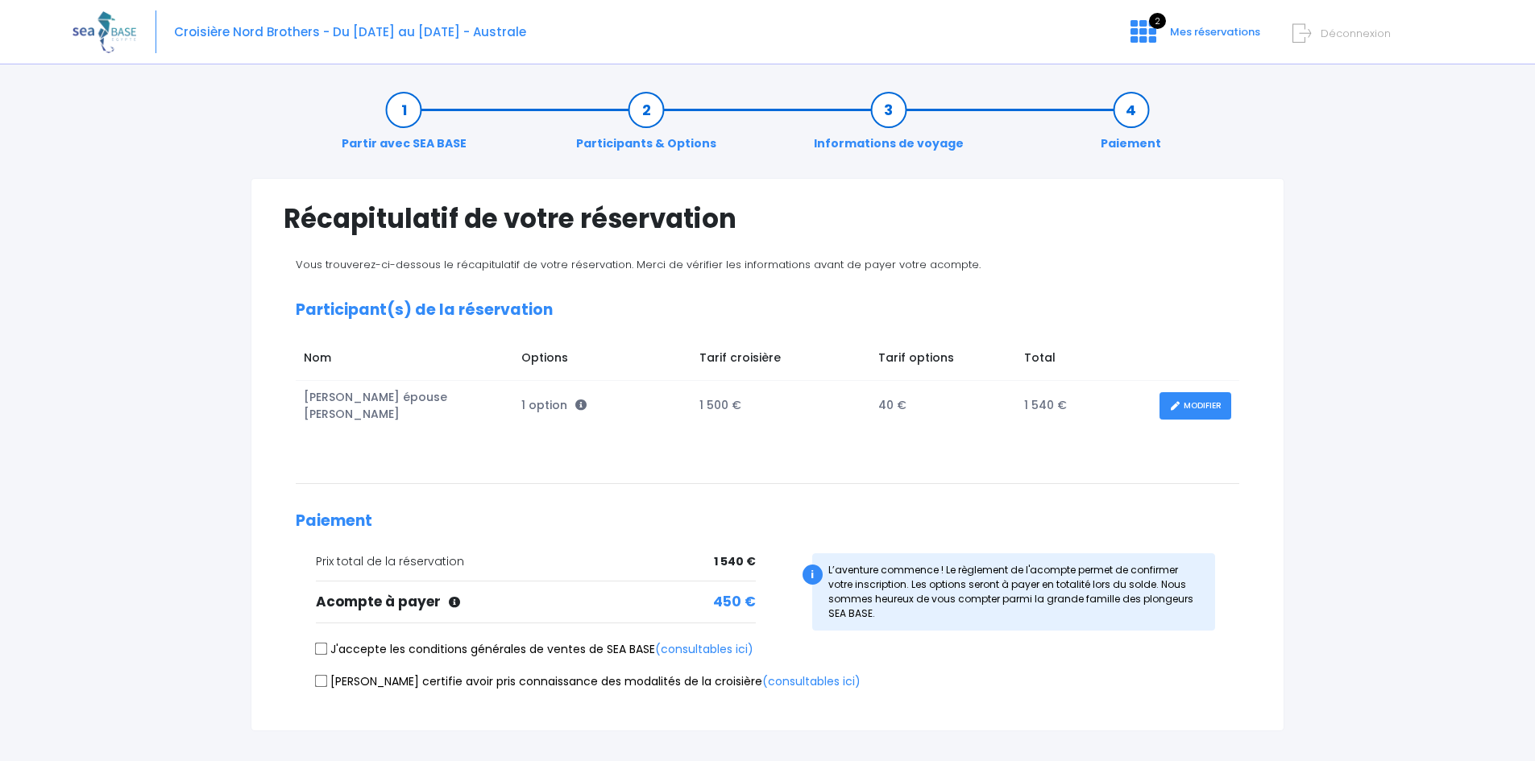
click at [320, 642] on input "J'accepte les conditions générales de ventes de SEA BASE (consultables ici)" at bounding box center [321, 648] width 13 height 13
checkbox input "true"
click at [325, 675] on input "Je certifie avoir pris connaissance des modalités de la croisière (consultables…" at bounding box center [321, 681] width 13 height 13
checkbox input "true"
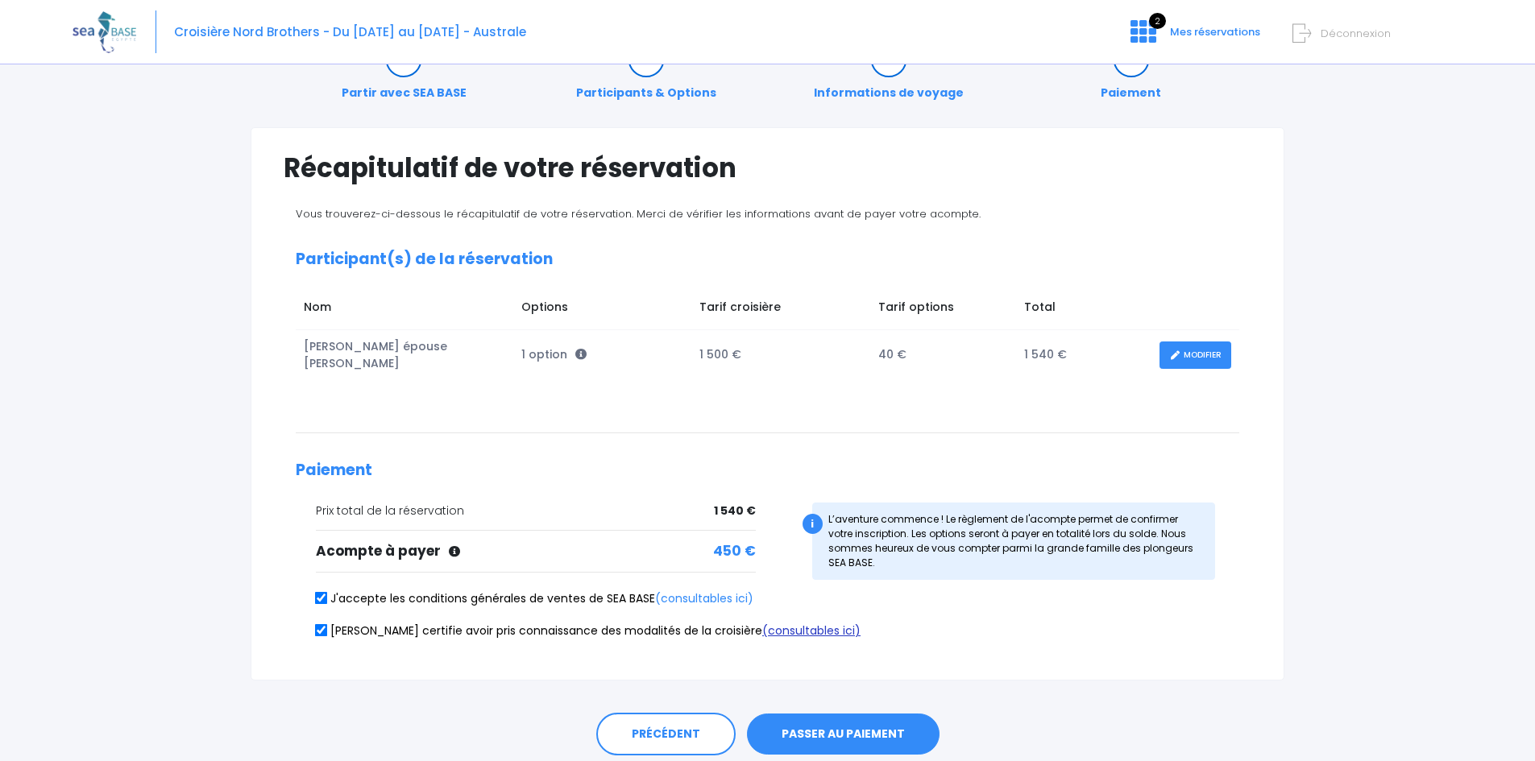
scroll to position [104, 0]
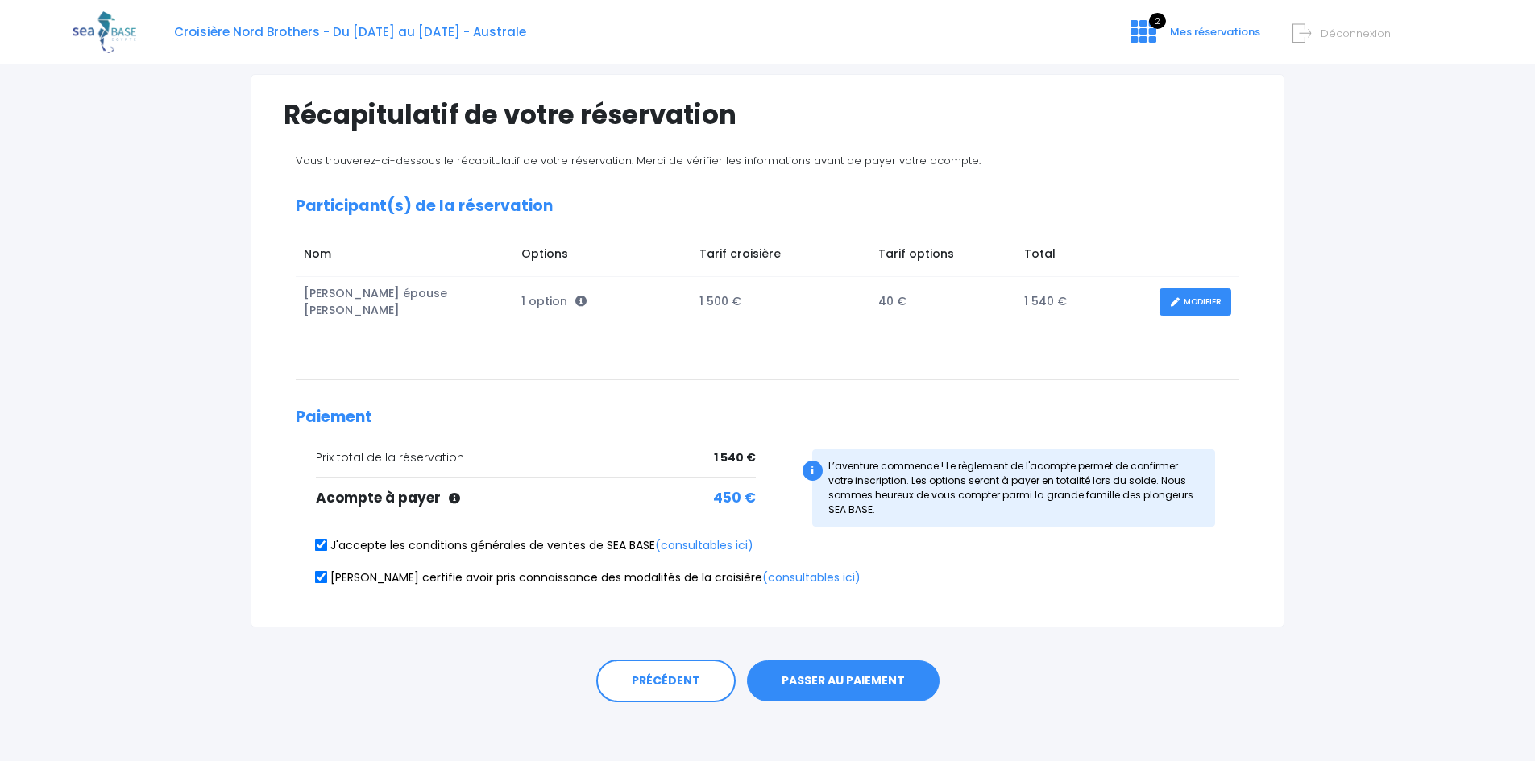
click at [862, 686] on button "PASSER AU PAIEMENT" at bounding box center [843, 682] width 193 height 42
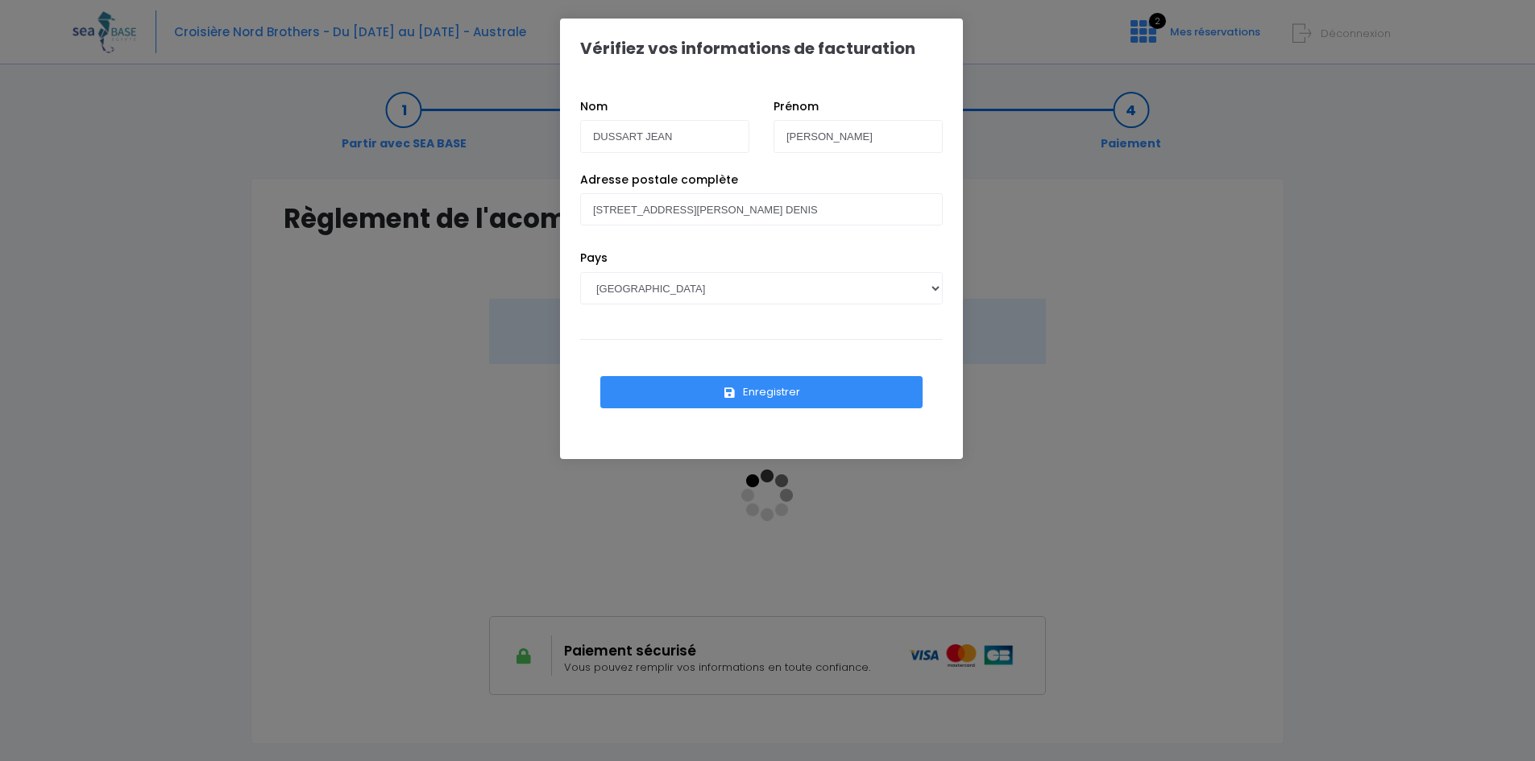
click at [761, 392] on button "Enregistrer" at bounding box center [761, 392] width 322 height 32
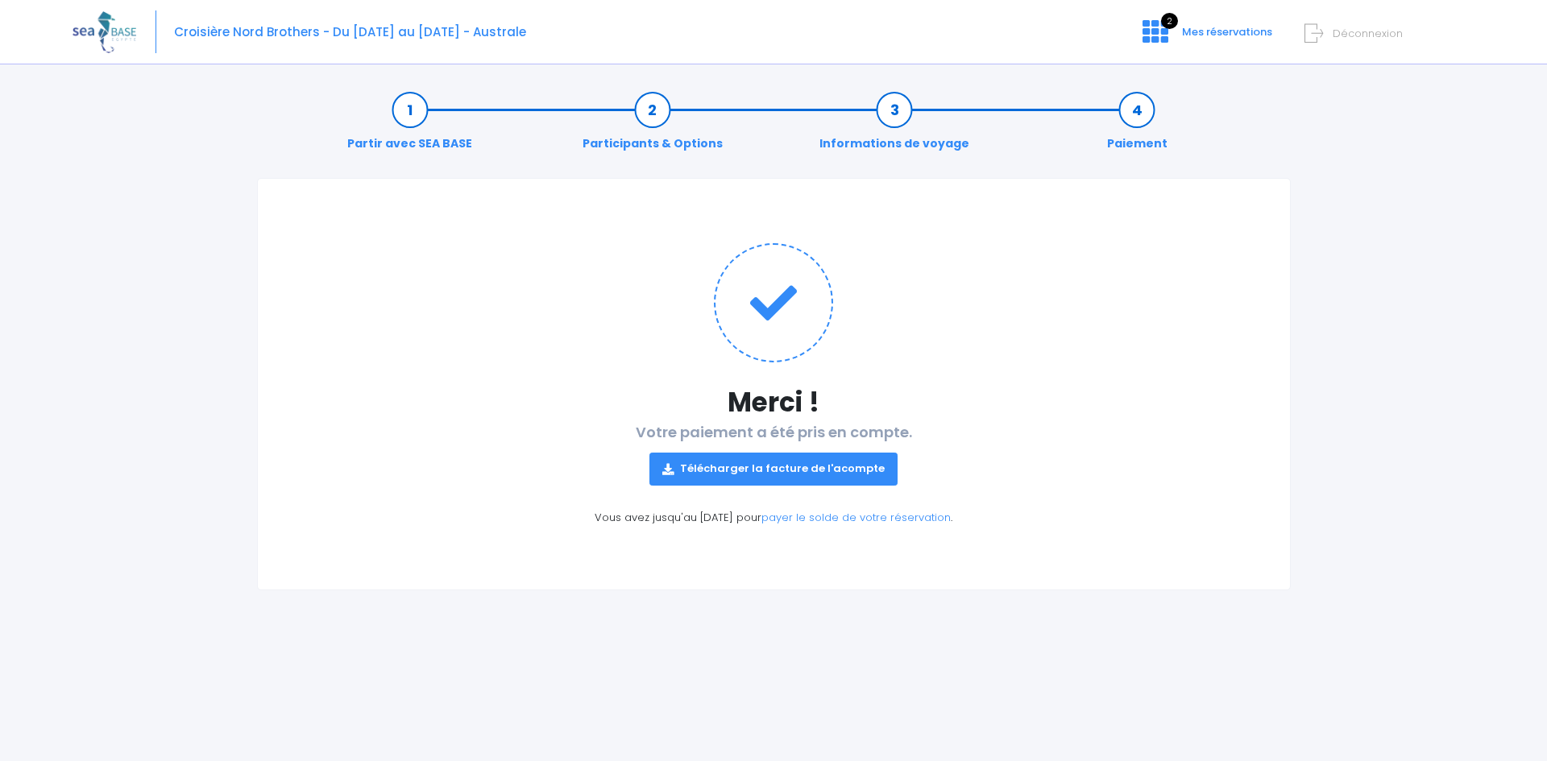
click at [806, 474] on link "Télécharger la facture de l'acompte" at bounding box center [773, 469] width 248 height 32
